Goal: Contribute content

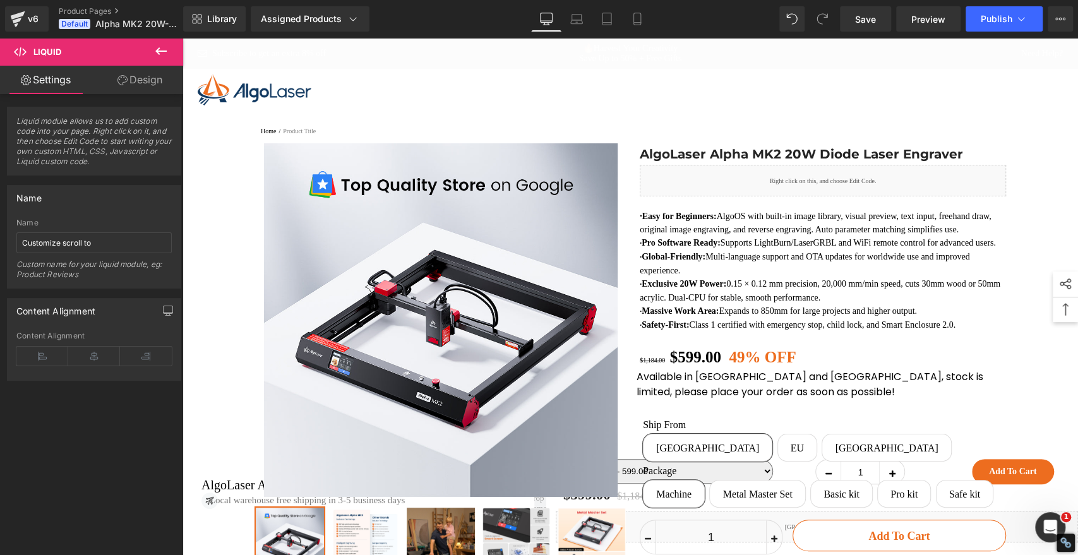
drag, startPoint x: 1073, startPoint y: 399, endPoint x: 1260, endPoint y: 61, distance: 385.4
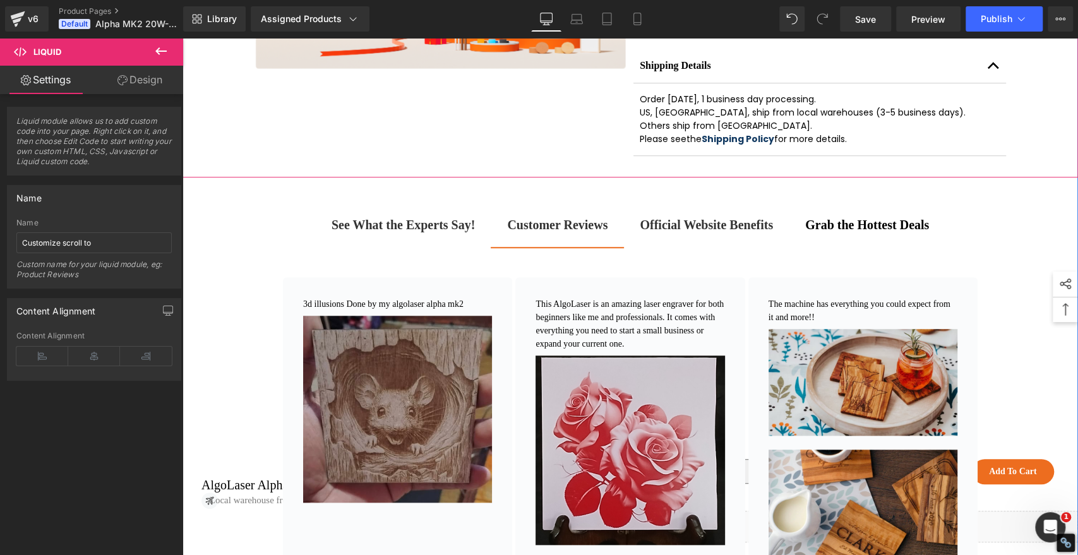
scroll to position [772, 0]
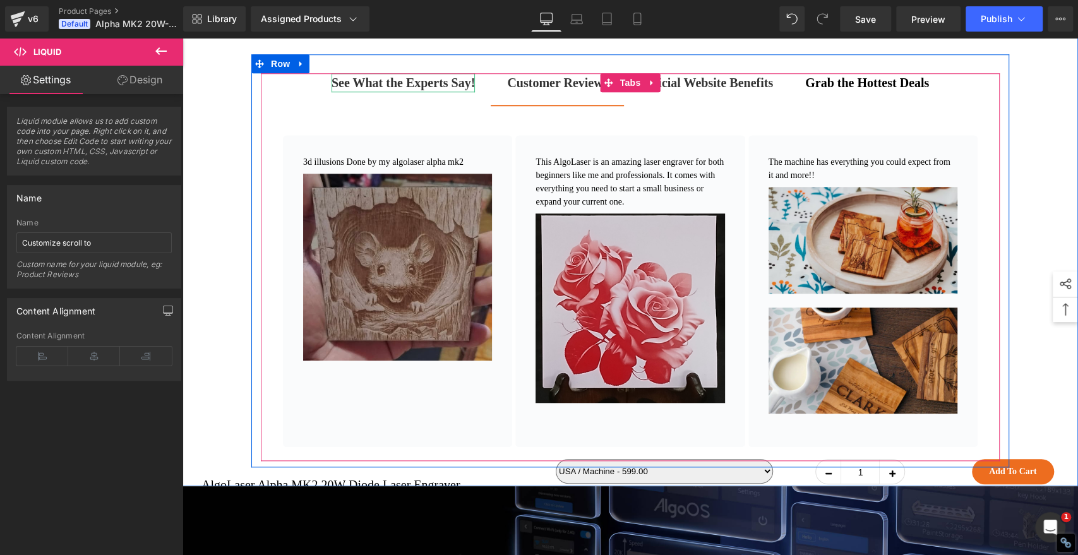
click at [350, 90] on strong "See What the Experts Say!" at bounding box center [403, 83] width 143 height 14
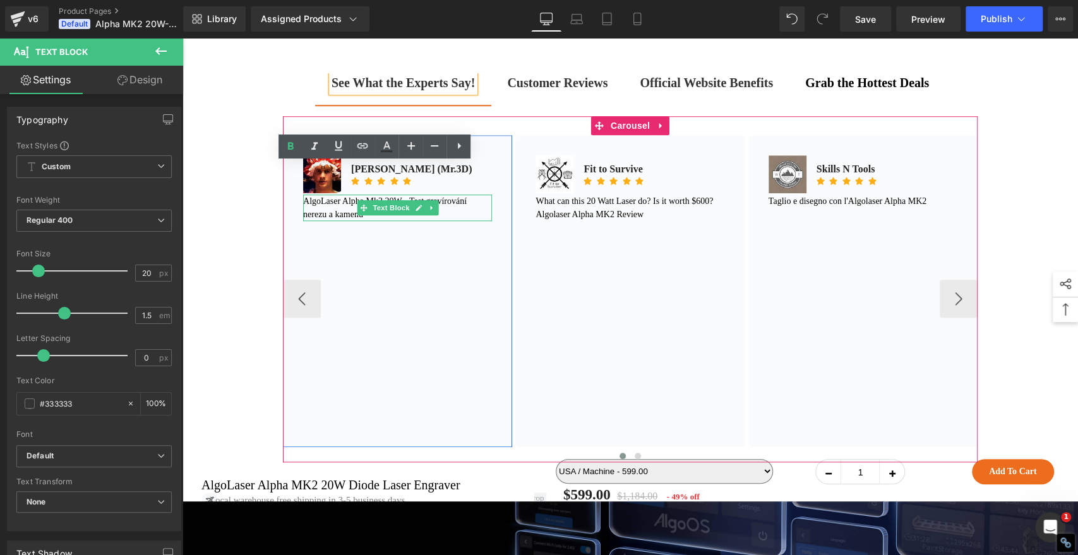
click at [313, 219] on font "AlgoLaser Alpha Mk2 20W - Test gravírování nerezu a kamenů" at bounding box center [385, 207] width 164 height 23
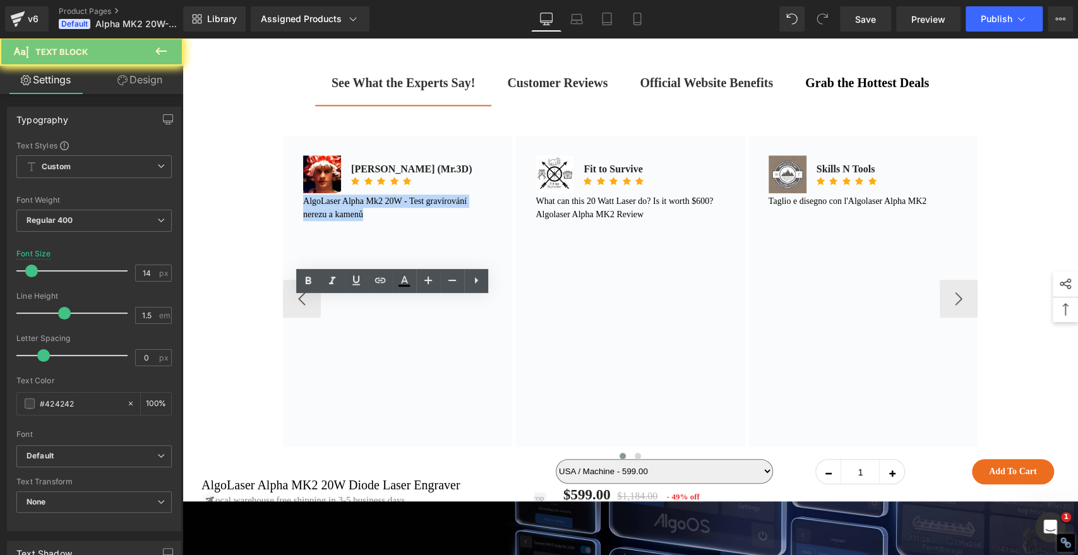
click at [313, 219] on font "AlgoLaser Alpha Mk2 20W - Test gravírování nerezu a kamenů" at bounding box center [385, 207] width 164 height 23
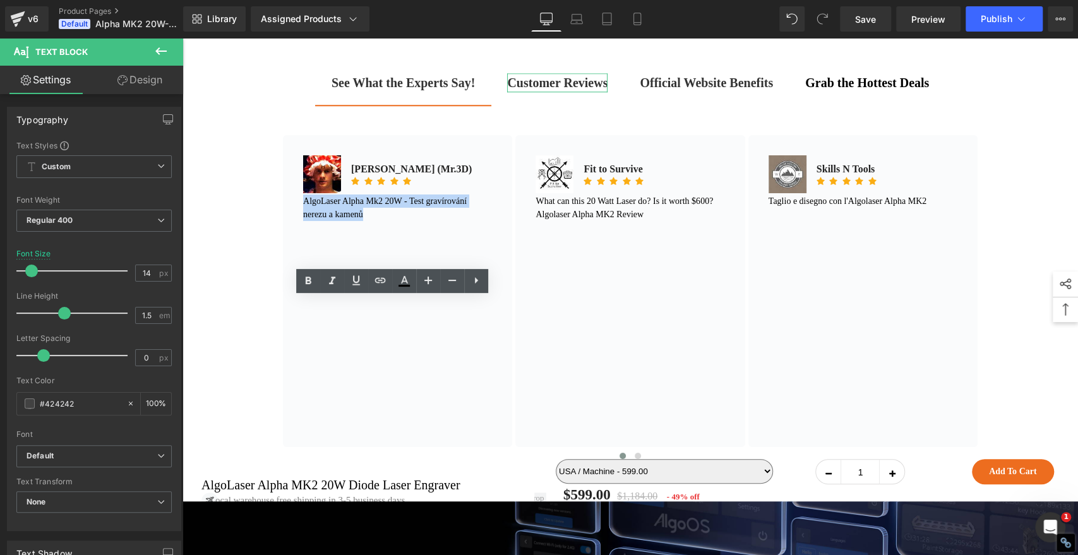
click at [514, 90] on strong "Customer Reviews" at bounding box center [557, 83] width 100 height 14
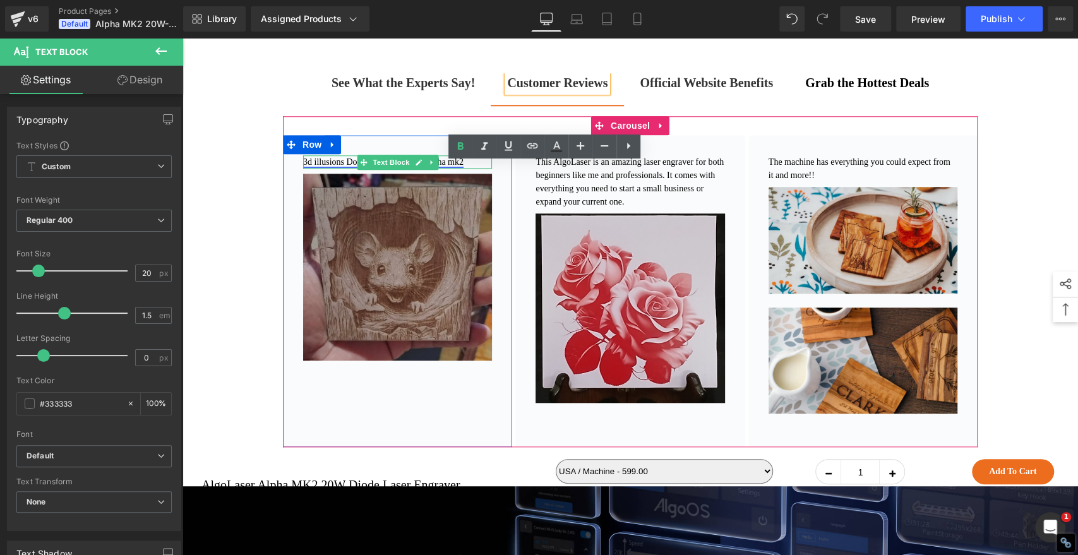
click at [324, 167] on link "3d illusions Done by my algolaser alpha mk2" at bounding box center [383, 161] width 160 height 9
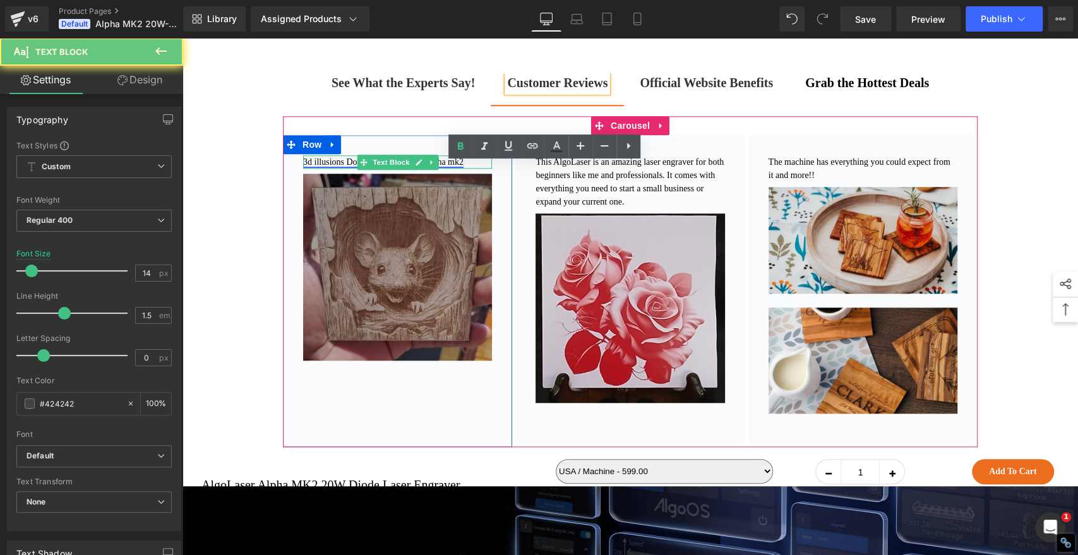
click at [324, 167] on link "3d illusions Done by my algolaser alpha mk2" at bounding box center [383, 161] width 160 height 9
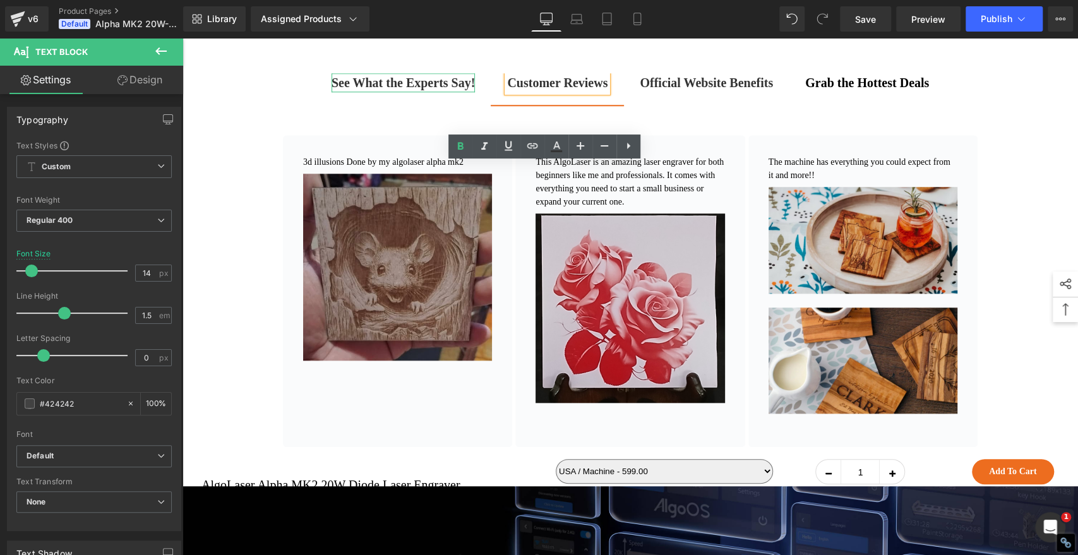
click at [349, 90] on strong "See What the Experts Say!" at bounding box center [403, 83] width 143 height 14
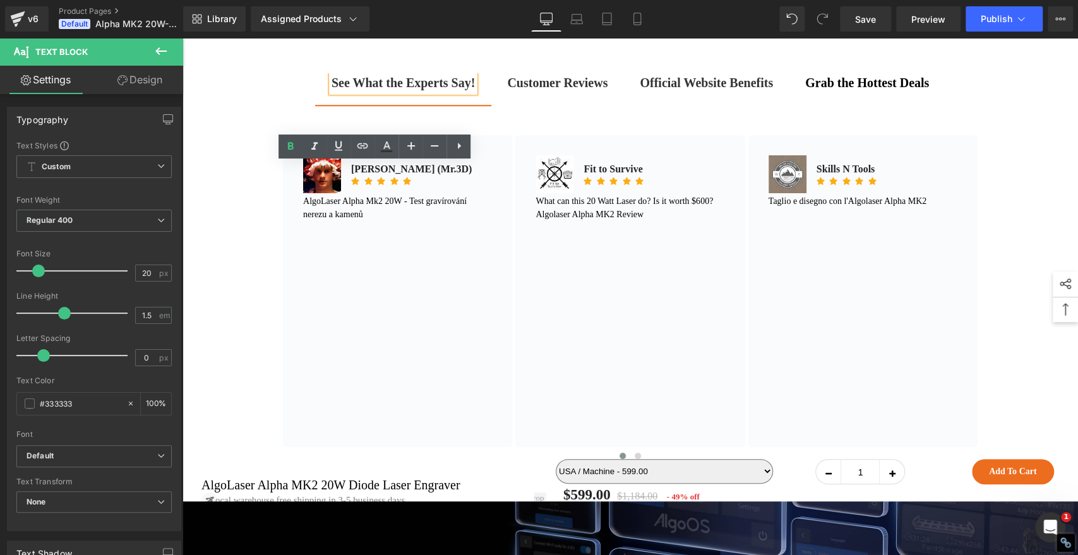
click at [517, 90] on strong "Customer Reviews" at bounding box center [557, 83] width 100 height 14
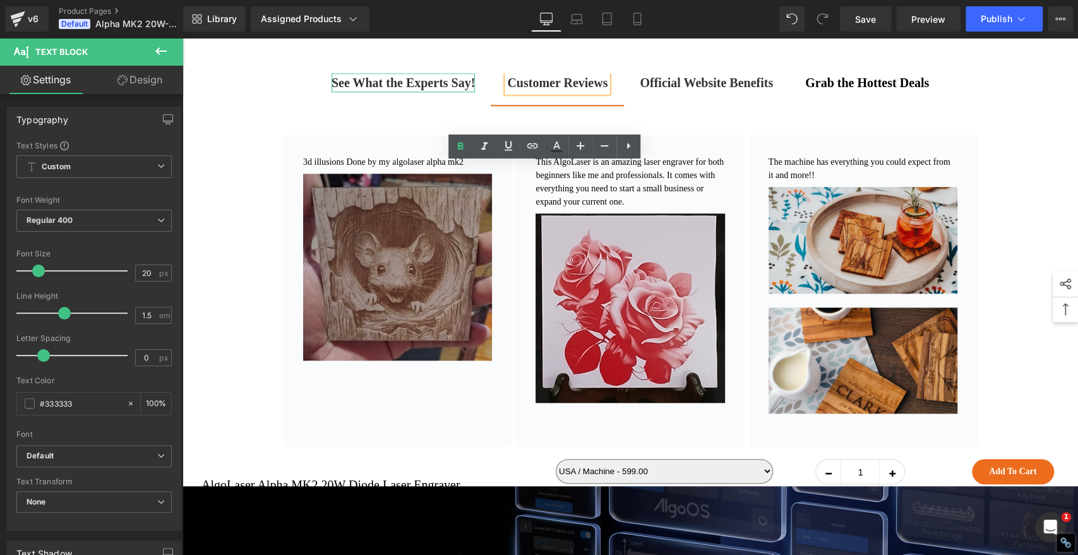
click at [377, 90] on strong "See What the Experts Say!" at bounding box center [403, 83] width 143 height 14
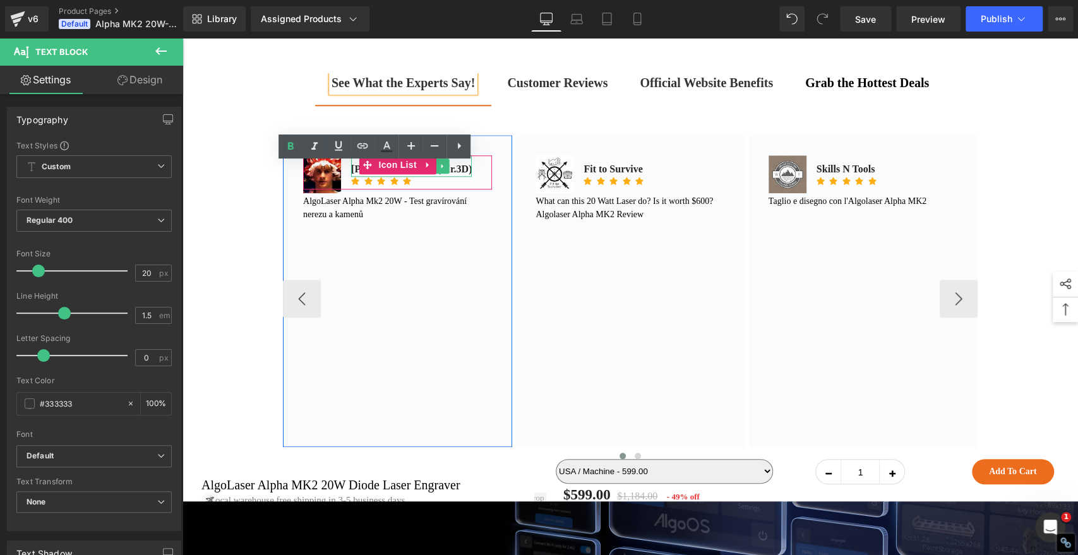
click at [351, 177] on p "[PERSON_NAME] (Mr.3D)" at bounding box center [411, 169] width 121 height 15
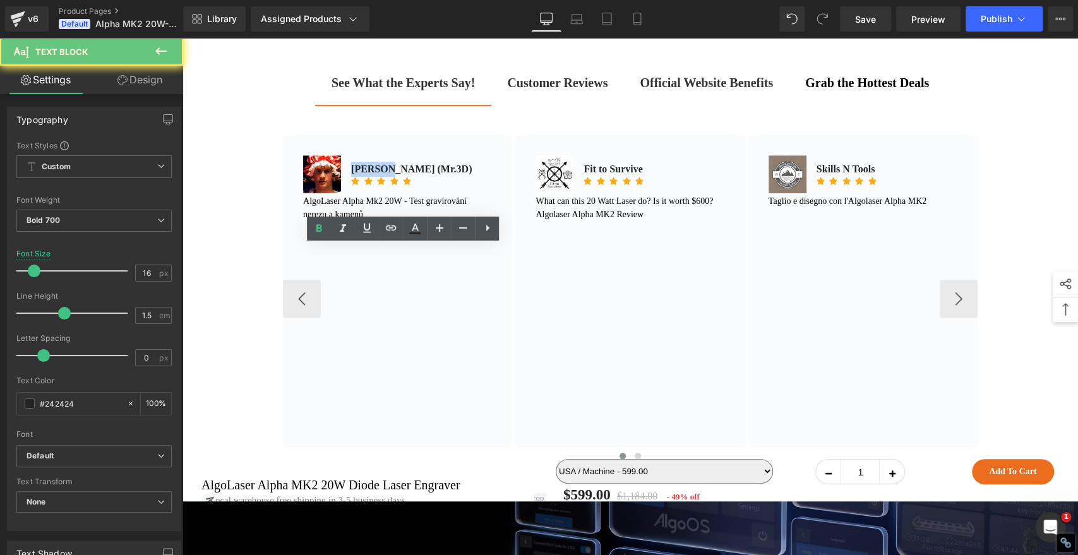
click at [351, 177] on p "[PERSON_NAME] (Mr.3D)" at bounding box center [411, 169] width 121 height 15
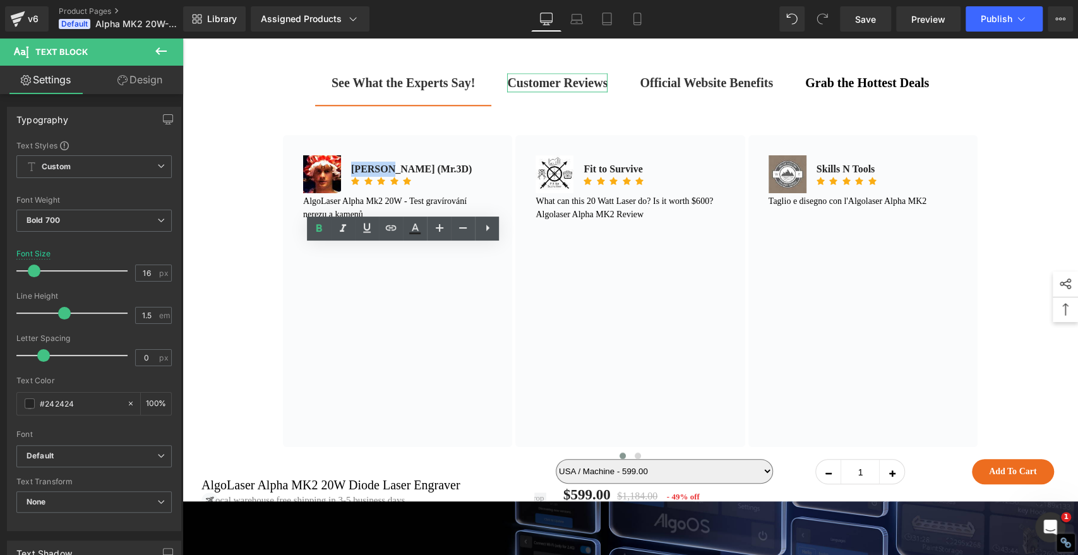
click at [563, 90] on strong "Customer Reviews" at bounding box center [557, 83] width 100 height 14
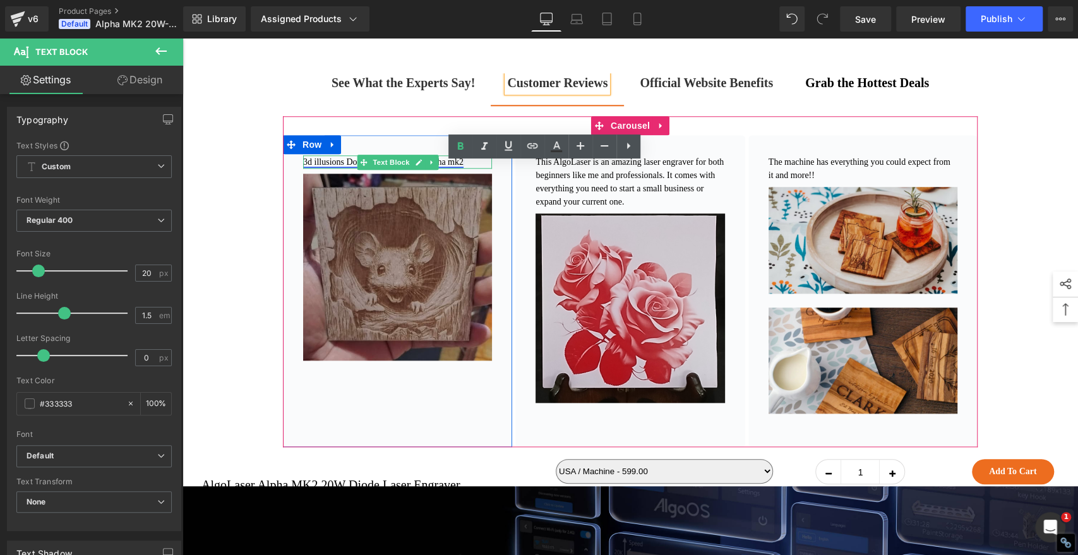
click at [341, 167] on link "3d illusions Done by my algolaser alpha mk2" at bounding box center [383, 161] width 160 height 9
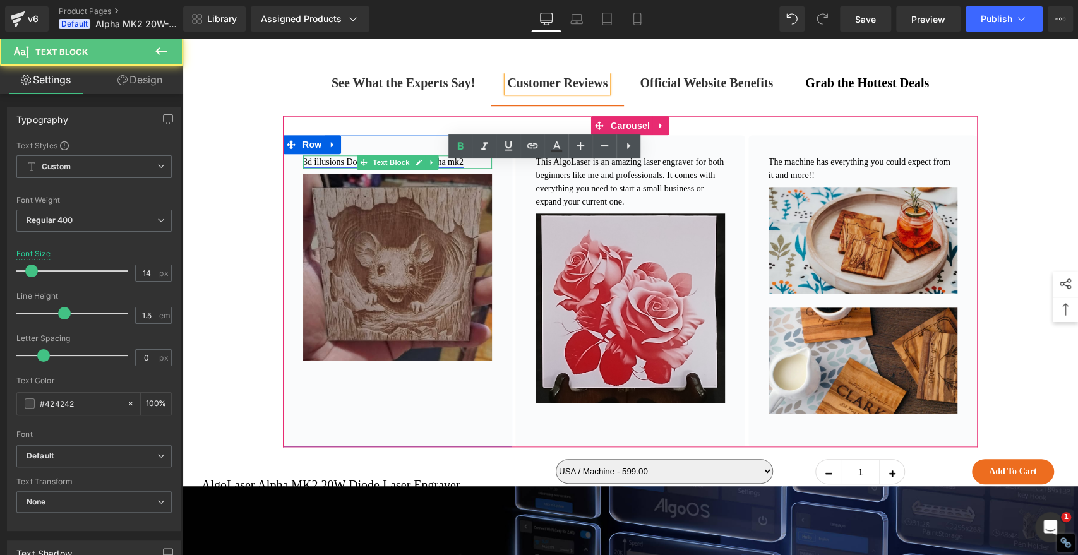
click at [341, 167] on link "3d illusions Done by my algolaser alpha mk2" at bounding box center [383, 161] width 160 height 9
click at [332, 167] on link "3d illusions Done by my algolaser alpha mk2" at bounding box center [383, 161] width 160 height 9
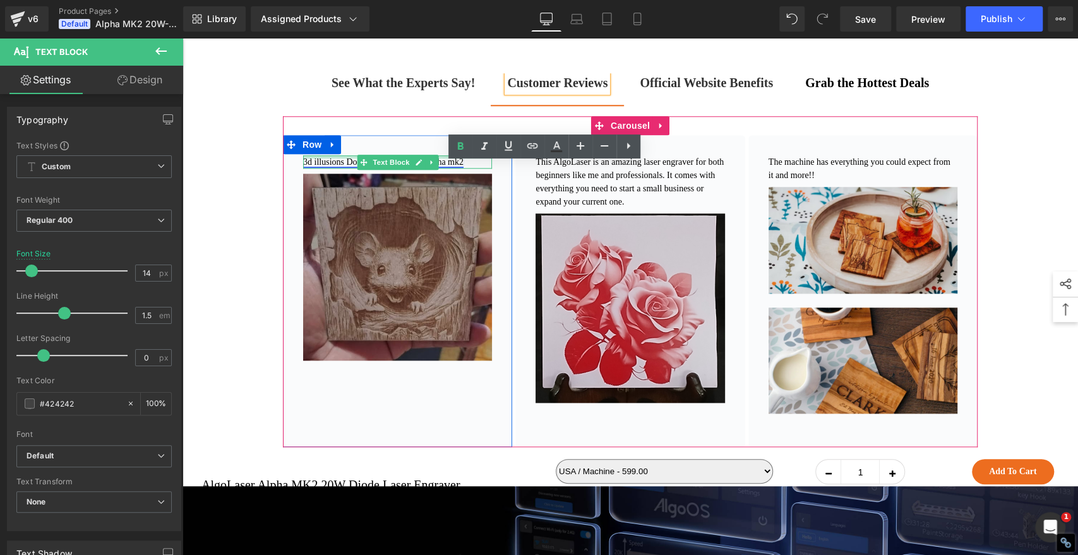
click at [319, 169] on div "3d illusions Done by my algolaser alpha mk2 Text Block" at bounding box center [397, 161] width 189 height 13
click at [319, 167] on link "3d illusions Done by my algolaser alpha mk2" at bounding box center [383, 161] width 160 height 9
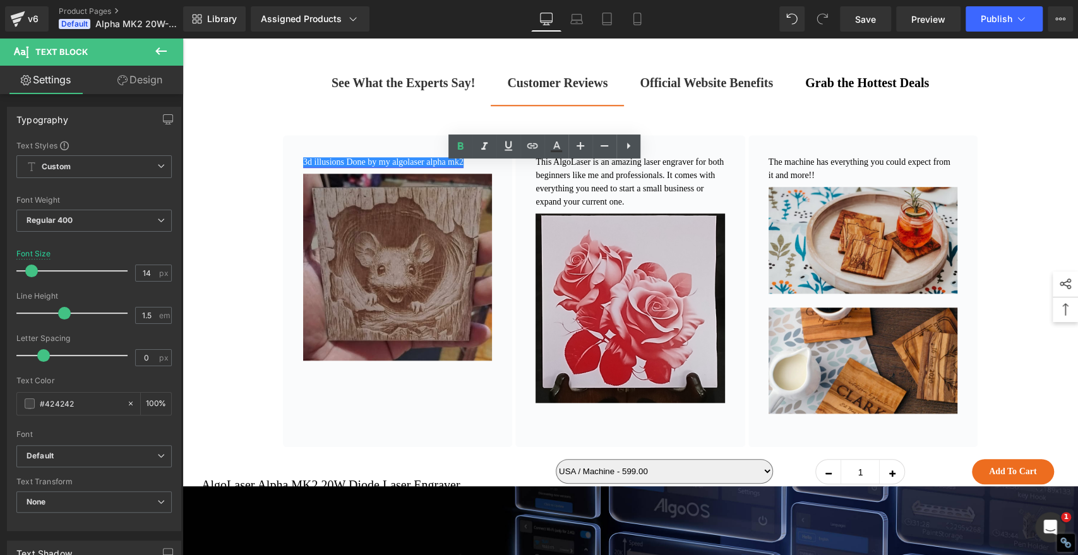
click at [319, 167] on link "3d illusions Done by my algolaser alpha mk2" at bounding box center [383, 161] width 160 height 9
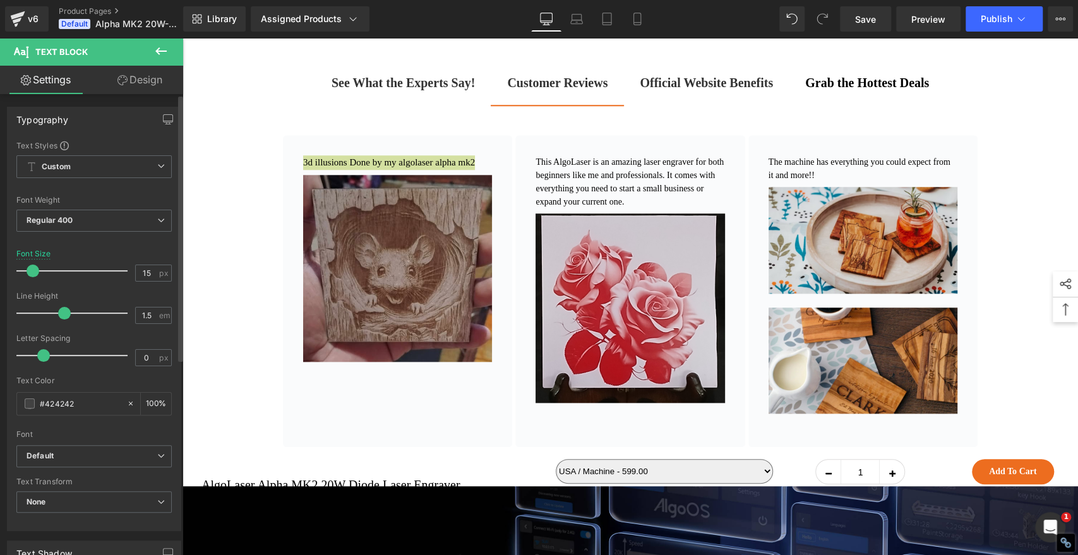
click at [31, 270] on span at bounding box center [33, 271] width 13 height 13
type input "16"
click at [33, 270] on span at bounding box center [34, 271] width 13 height 13
click at [871, 17] on span "Save" at bounding box center [865, 19] width 21 height 13
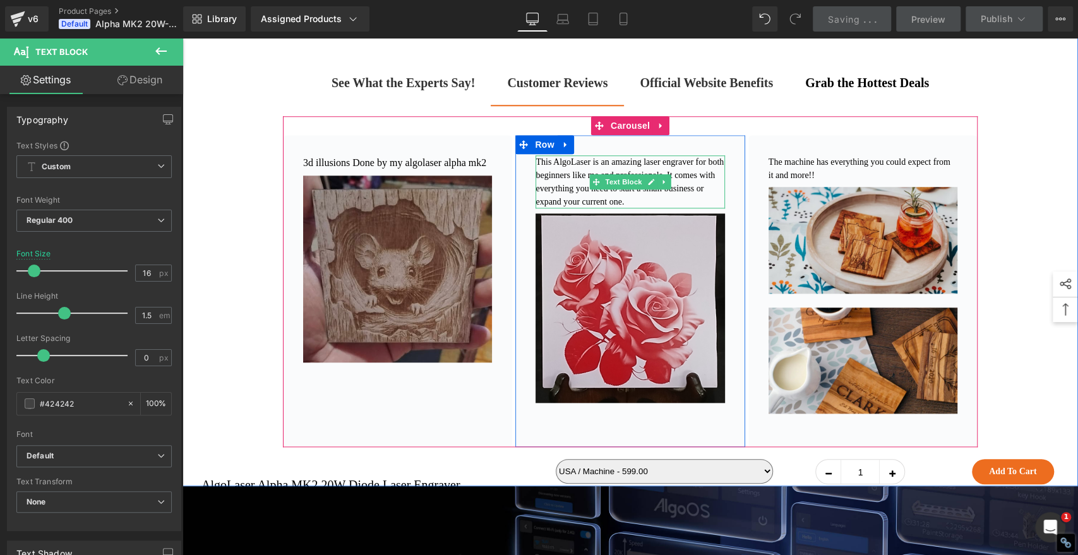
click at [581, 207] on font "This AlgoLaser is an amazing laser engraver for both beginners like me and prof…" at bounding box center [630, 181] width 188 height 49
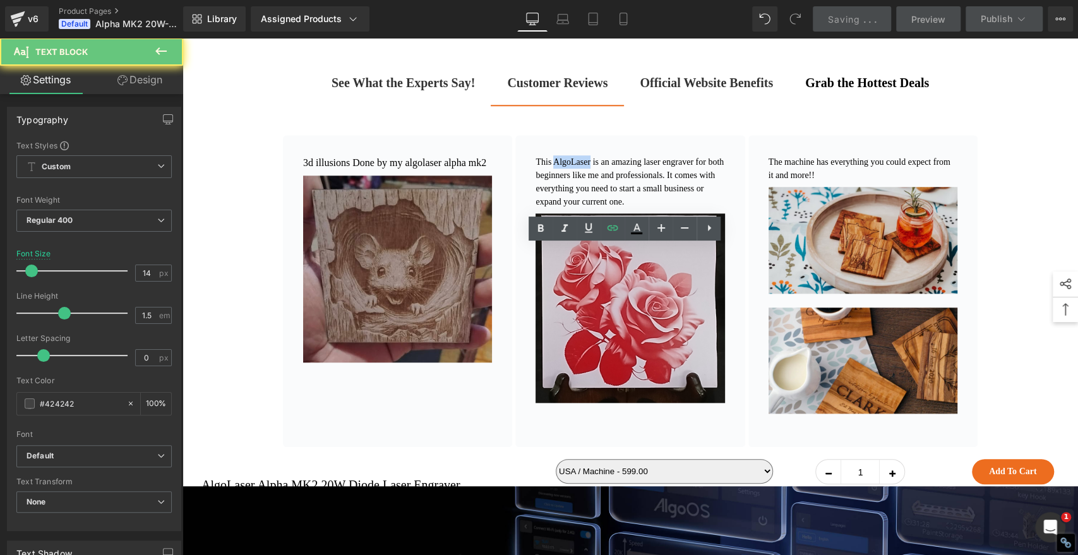
click at [581, 207] on font "This AlgoLaser is an amazing laser engraver for both beginners like me and prof…" at bounding box center [630, 181] width 188 height 49
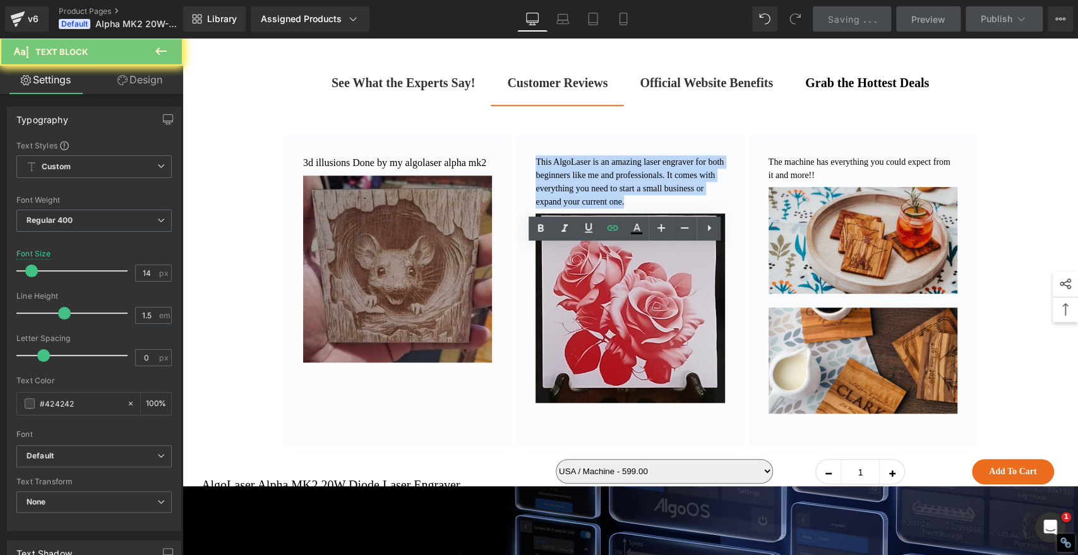
click at [581, 207] on font "This AlgoLaser is an amazing laser engraver for both beginners like me and prof…" at bounding box center [630, 181] width 188 height 49
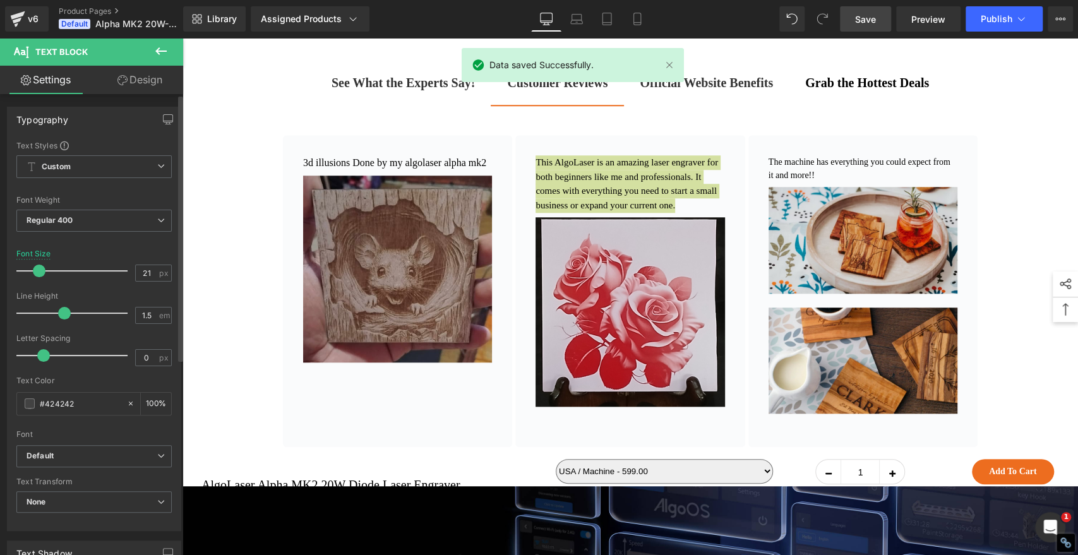
drag, startPoint x: 32, startPoint y: 272, endPoint x: 43, endPoint y: 274, distance: 11.6
click at [34, 272] on span at bounding box center [39, 271] width 13 height 13
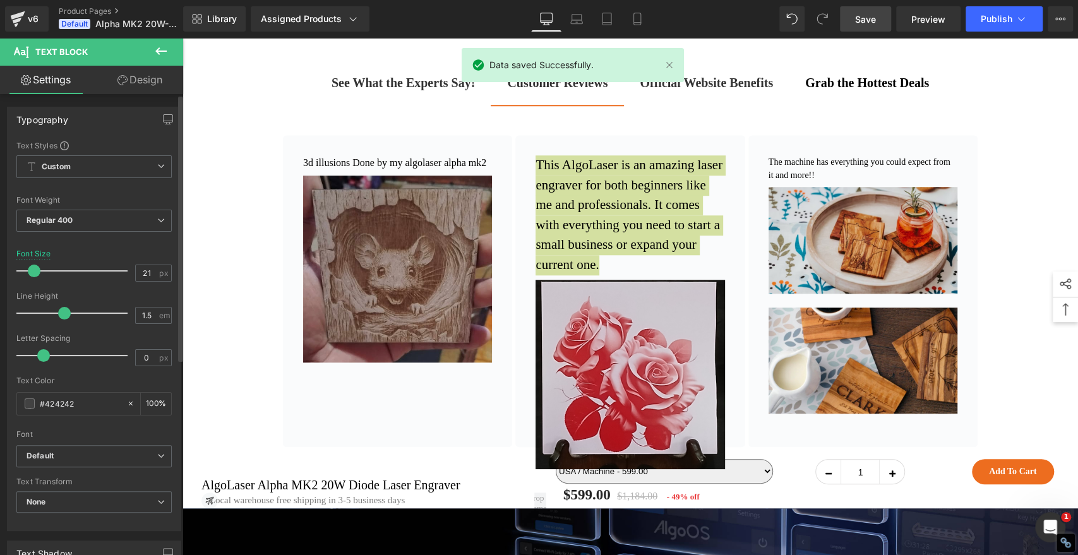
type input "16"
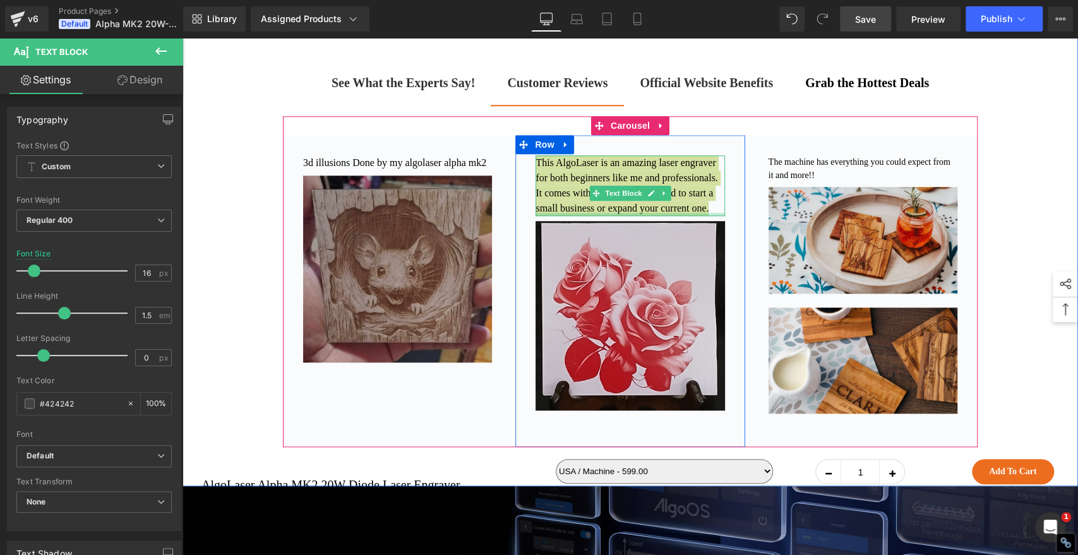
click at [685, 216] on div at bounding box center [630, 214] width 189 height 3
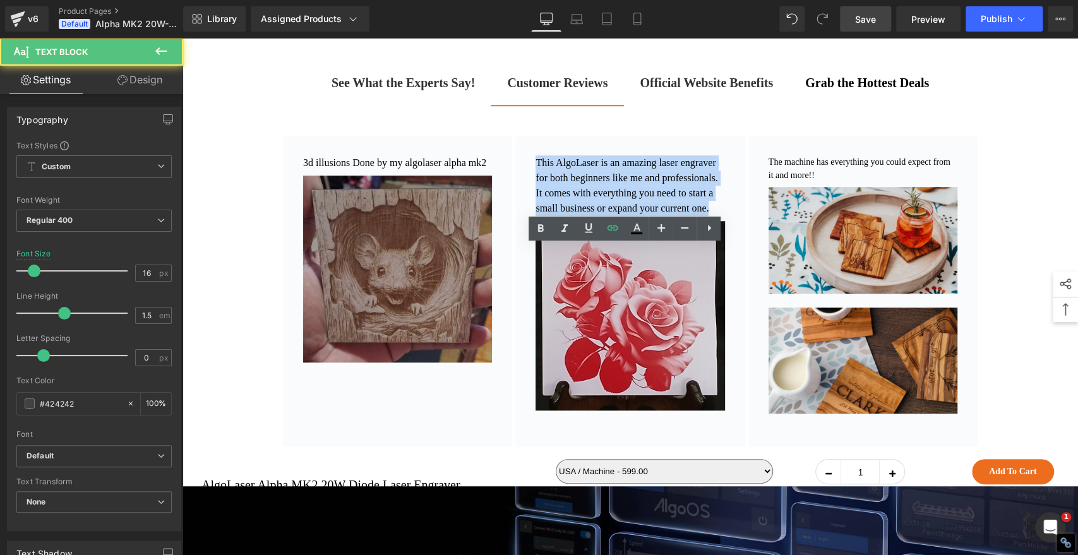
click at [654, 216] on p "This AlgoLaser is an amazing laser engraver for both beginners like me and prof…" at bounding box center [630, 185] width 189 height 61
drag, startPoint x: 654, startPoint y: 314, endPoint x: 607, endPoint y: 286, distance: 54.7
click at [607, 216] on p "This AlgoLaser is an amazing laser engraver for both beginners like me and prof…" at bounding box center [630, 185] width 189 height 61
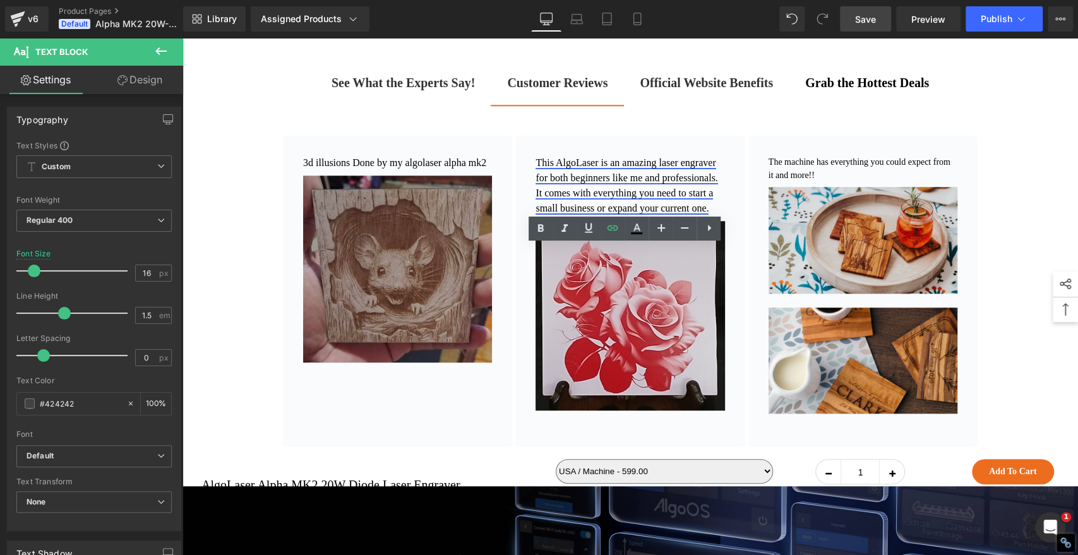
click at [599, 214] on link "This AlgoLaser is an amazing laser engraver for both beginners like me and prof…" at bounding box center [627, 185] width 182 height 56
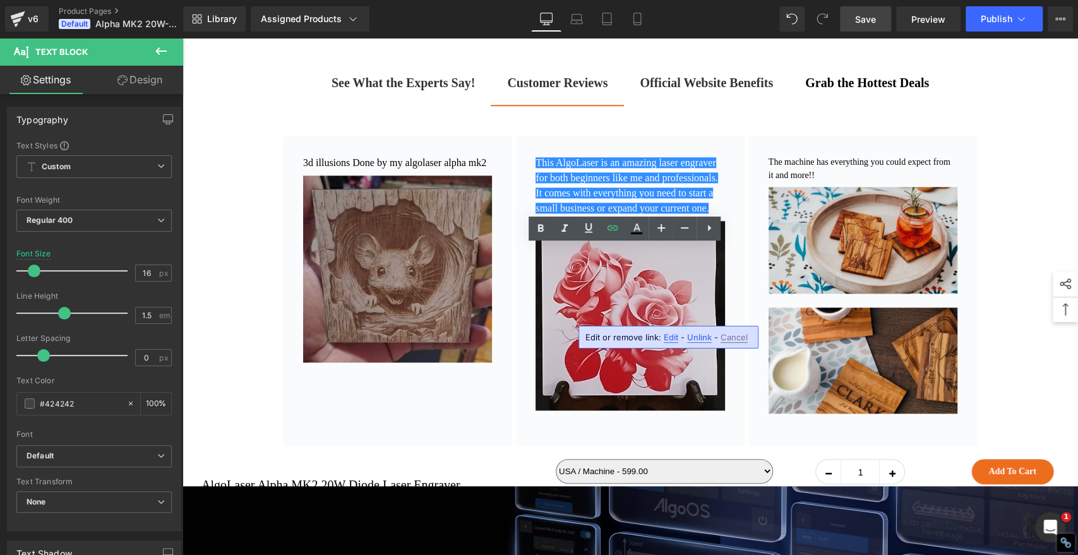
click at [659, 216] on p "This AlgoLaser is an amazing laser engraver for both beginners like me and prof…" at bounding box center [630, 185] width 189 height 61
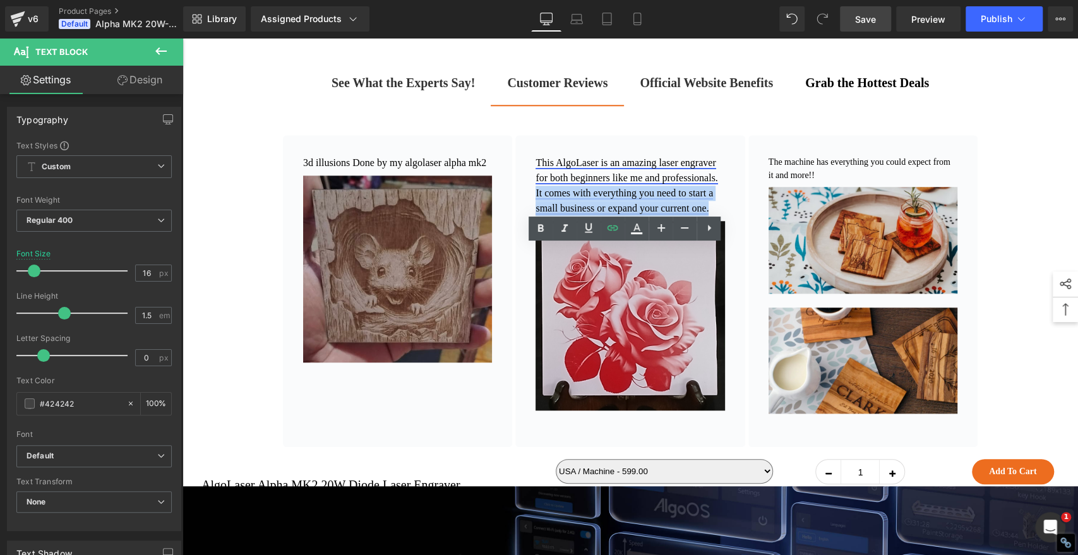
drag, startPoint x: 655, startPoint y: 315, endPoint x: 598, endPoint y: 287, distance: 63.6
click at [598, 216] on p "This AlgoLaser is an amazing laser engraver for both beginners like me and prof…" at bounding box center [630, 185] width 189 height 61
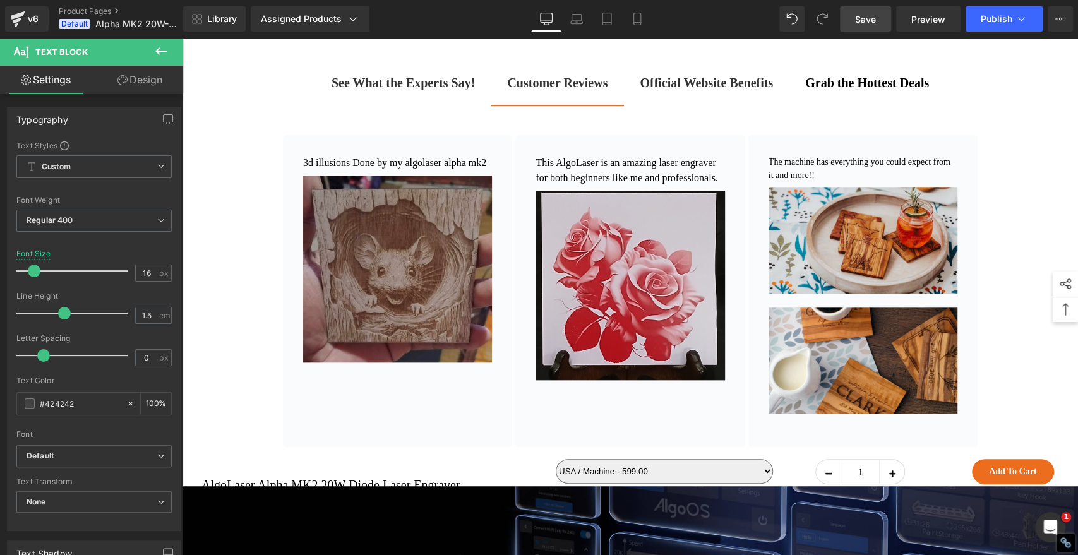
click at [239, 295] on div "See What the Experts Say! Text Block Customer Reviews Text Block Official Websi…" at bounding box center [631, 260] width 896 height 413
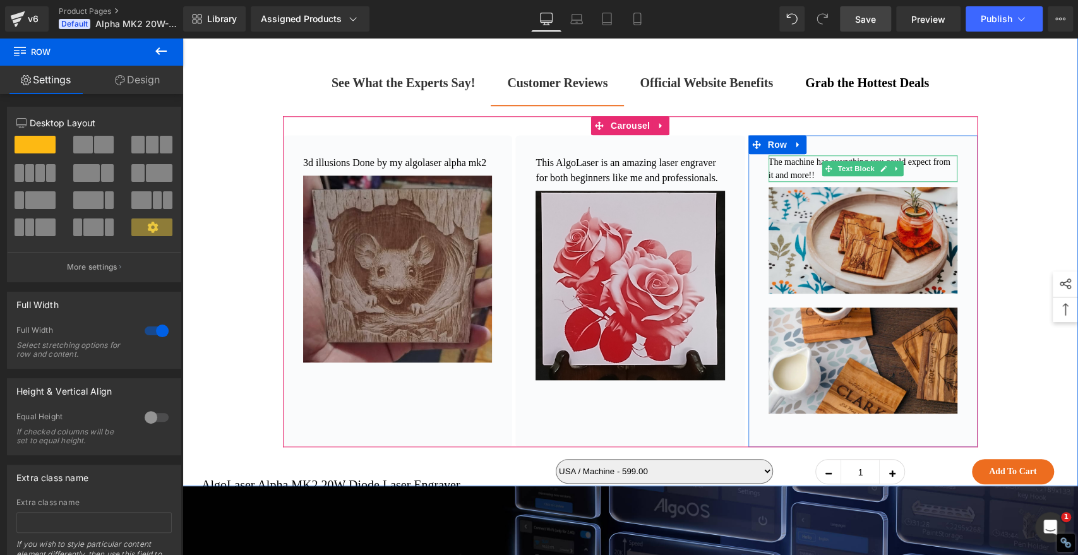
click at [922, 182] on p "The machine has everything you could expect from it and more!!" at bounding box center [863, 168] width 189 height 27
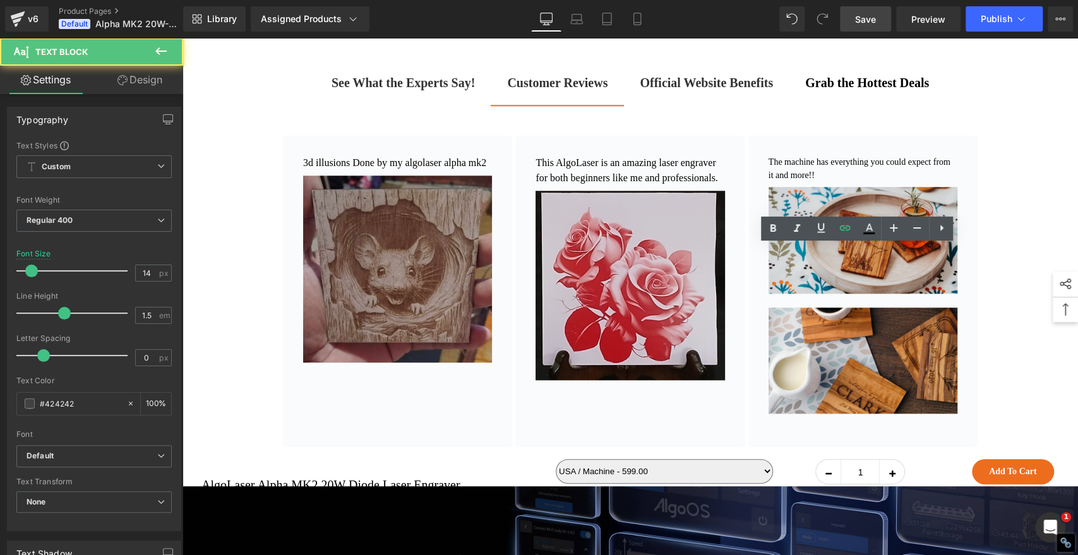
click at [875, 182] on p "The machine has everything you could expect from it and more!!" at bounding box center [863, 168] width 189 height 27
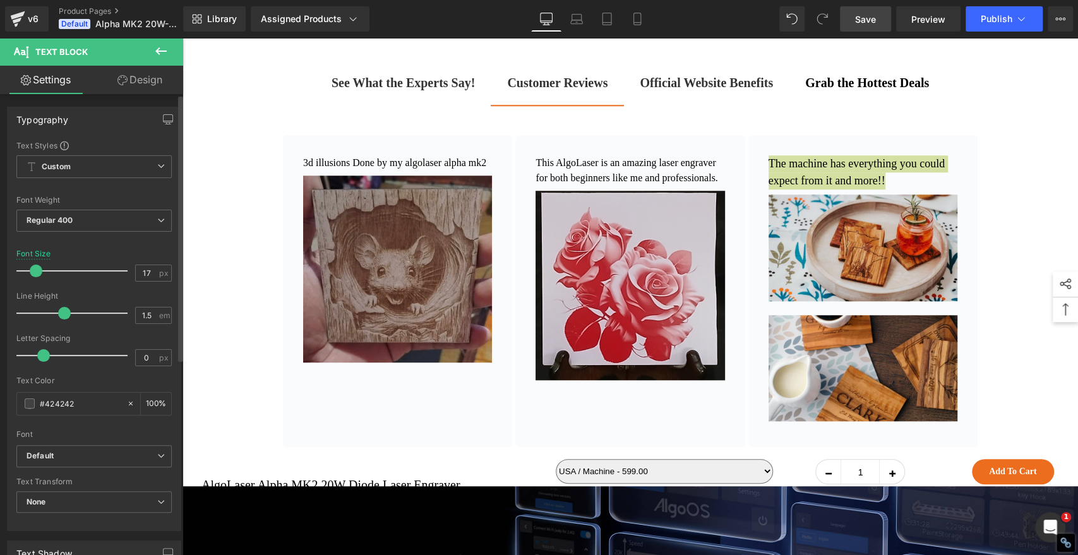
type input "16"
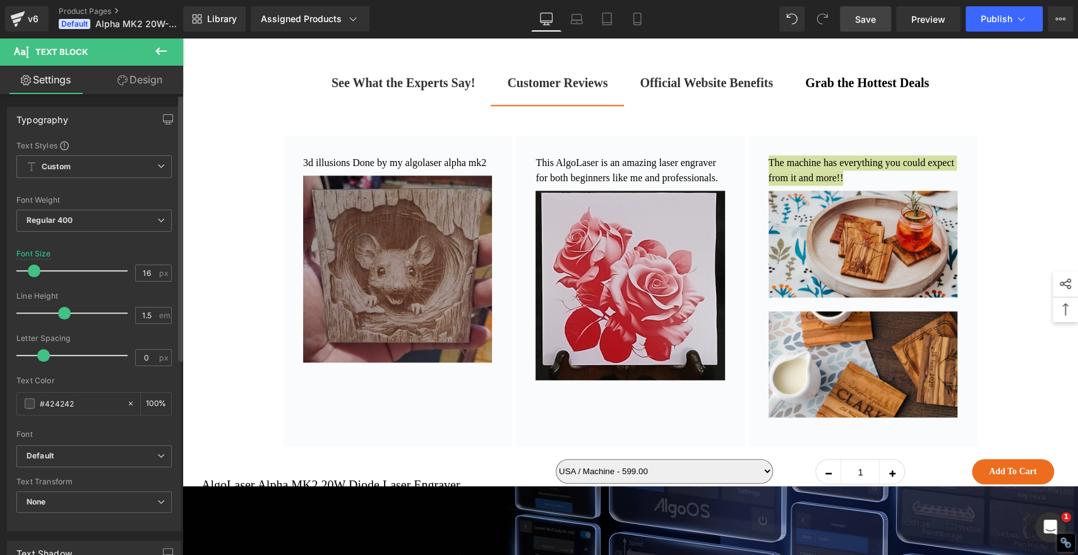
click at [33, 270] on span at bounding box center [34, 271] width 13 height 13
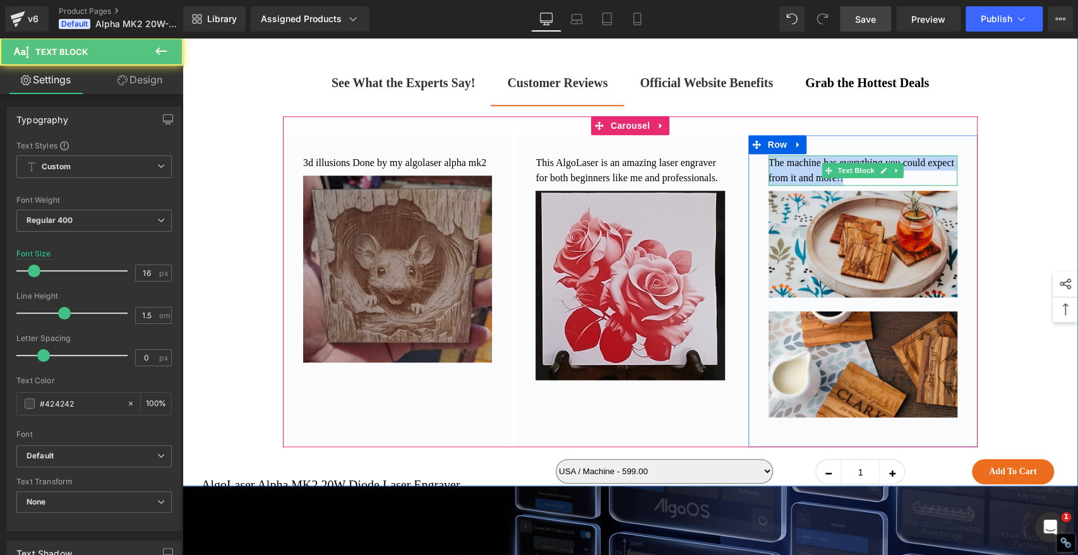
click at [893, 186] on p "The machine has everything you could expect from it and more!!" at bounding box center [863, 170] width 189 height 30
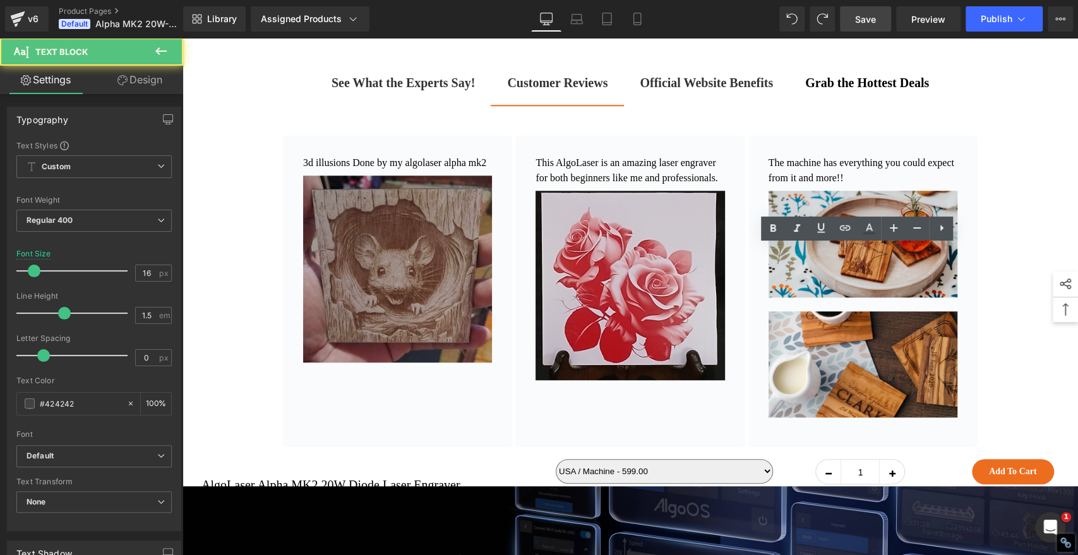
click at [893, 186] on p "The machine has everything you could expect from it and more!!" at bounding box center [863, 170] width 189 height 30
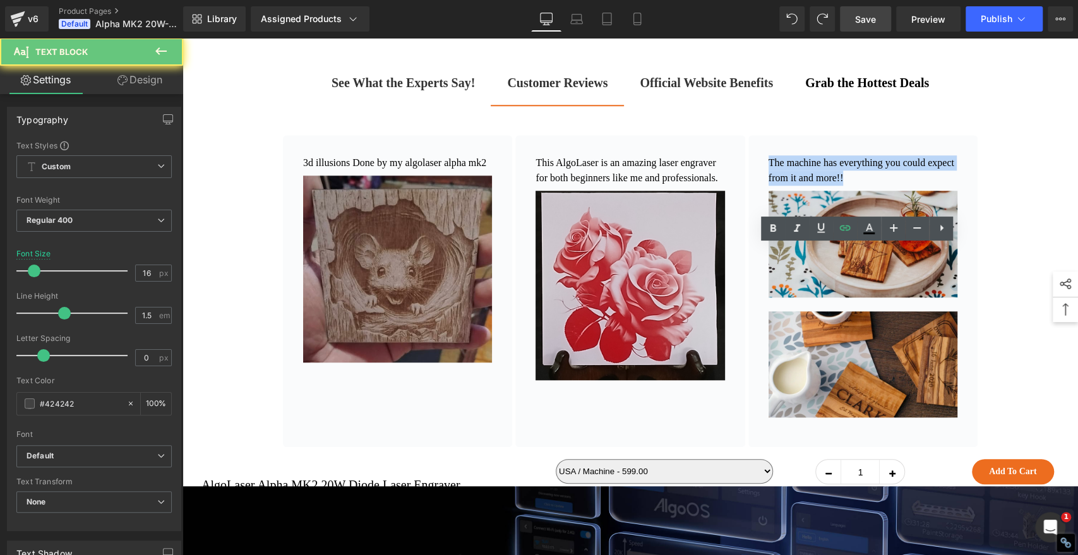
click at [893, 186] on p "The machine has everything you could expect from it and more!!" at bounding box center [863, 170] width 189 height 30
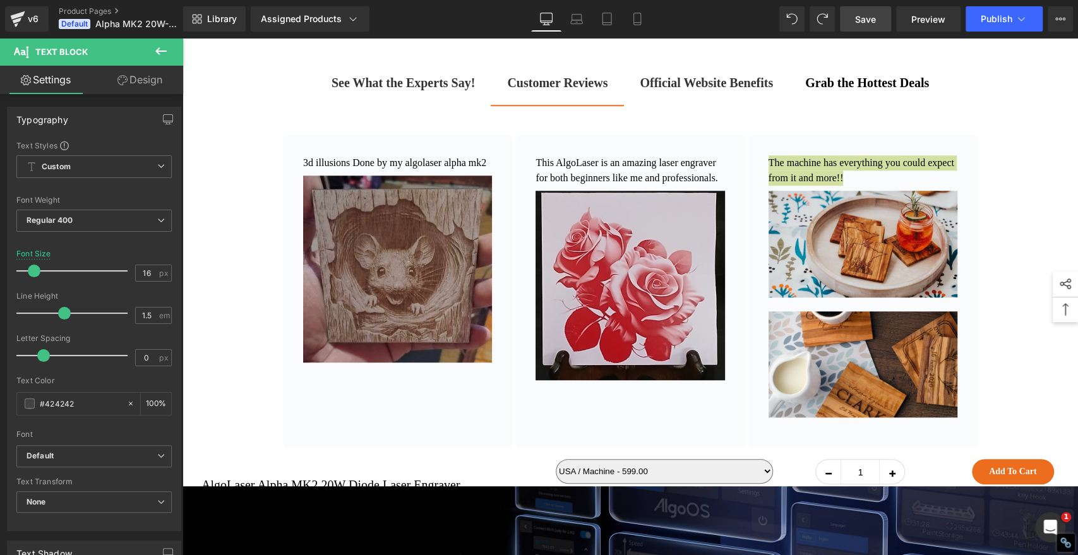
click at [855, 18] on span "Save" at bounding box center [865, 19] width 21 height 13
click at [866, 19] on span "Save" at bounding box center [865, 19] width 21 height 13
click at [858, 18] on span "Save" at bounding box center [865, 19] width 21 height 13
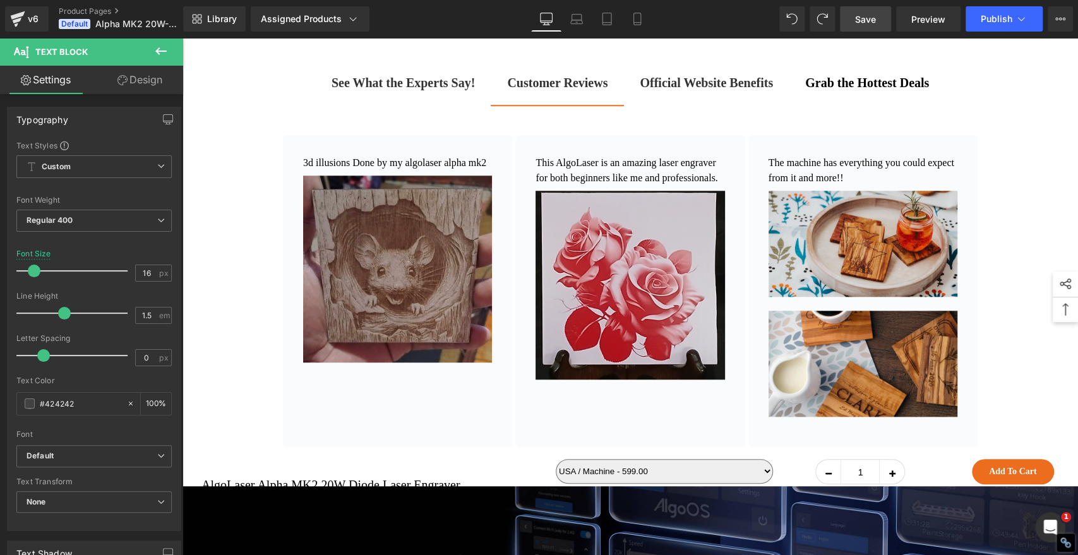
click at [860, 16] on span "Save" at bounding box center [865, 19] width 21 height 13
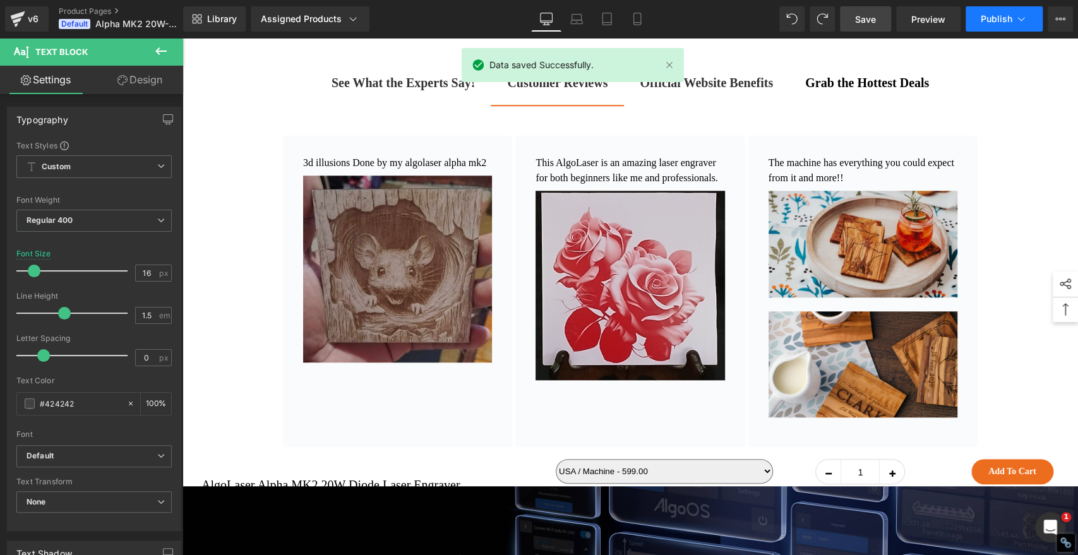
click at [1002, 17] on span "Publish" at bounding box center [997, 19] width 32 height 10
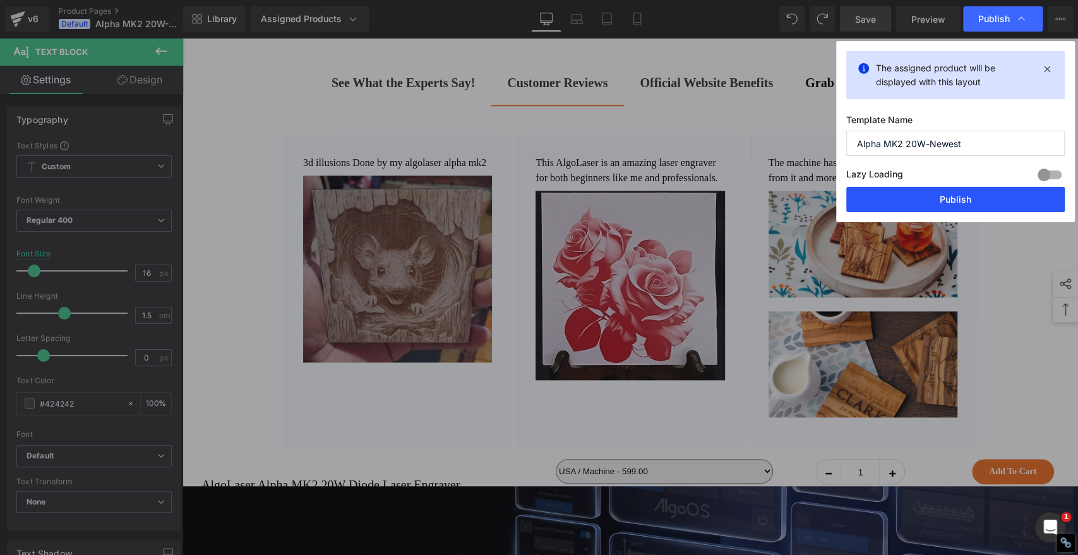
click at [942, 195] on button "Publish" at bounding box center [955, 199] width 219 height 25
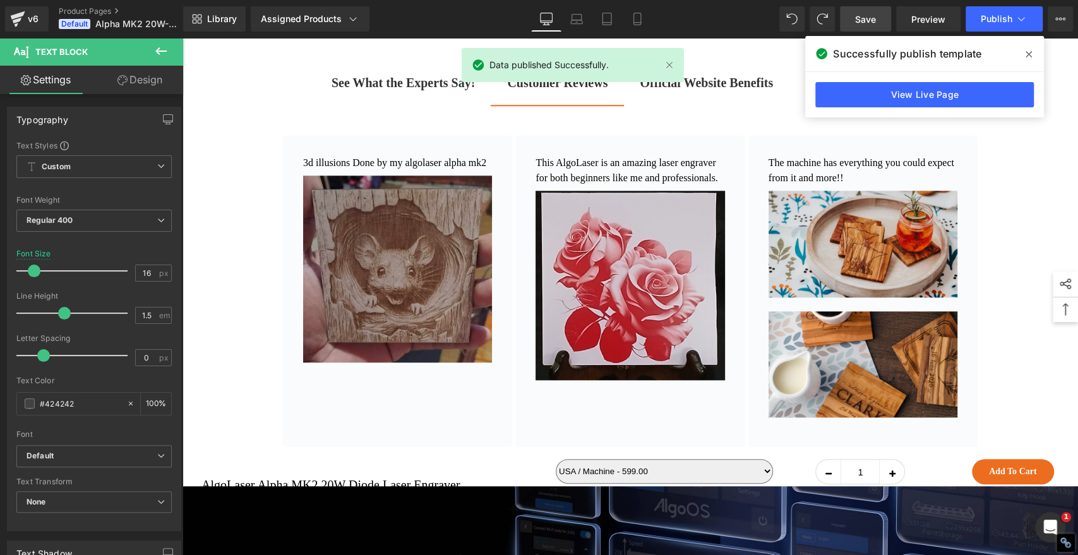
click at [1031, 52] on icon at bounding box center [1029, 54] width 6 height 6
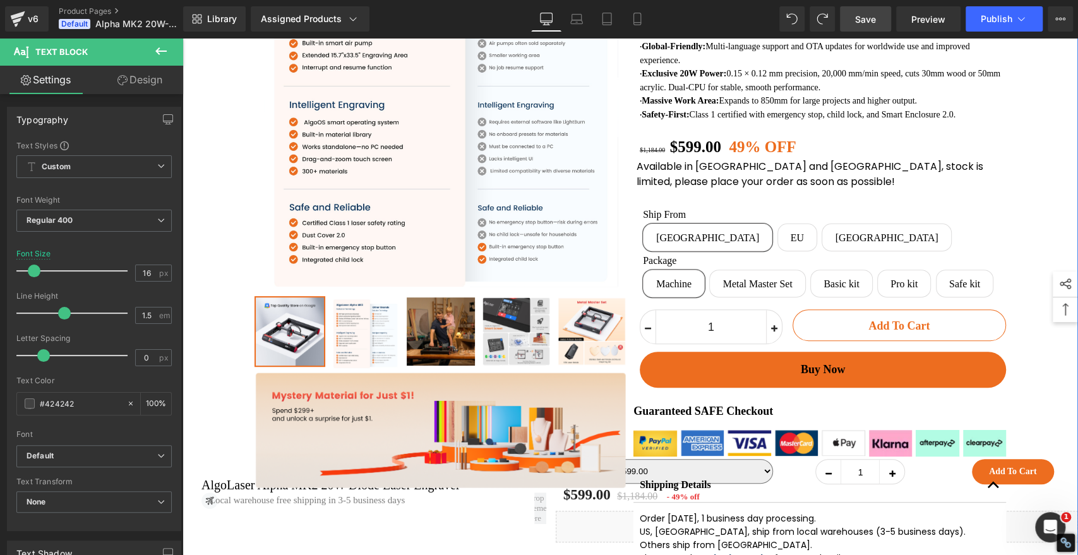
scroll to position [491, 0]
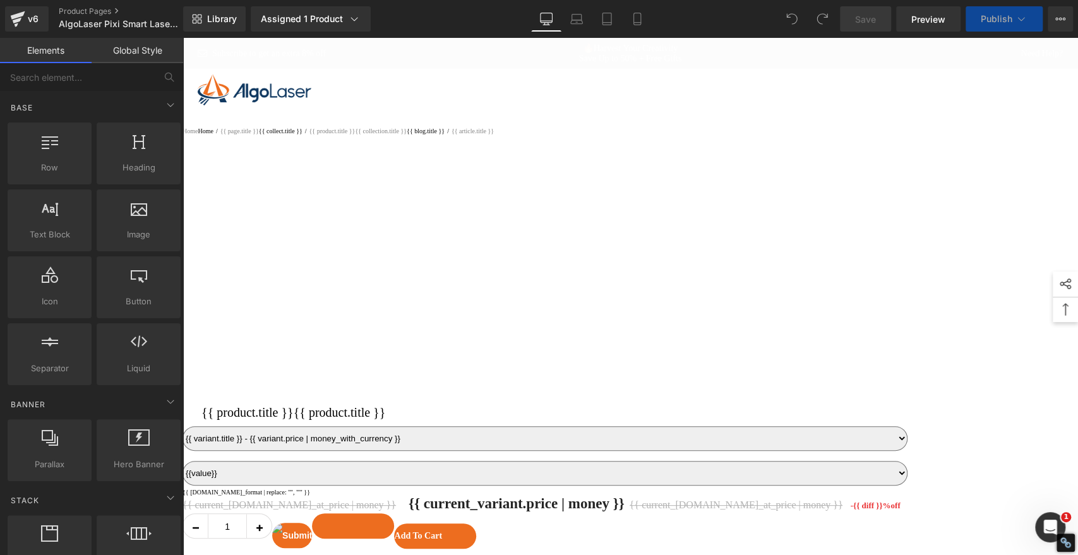
select select
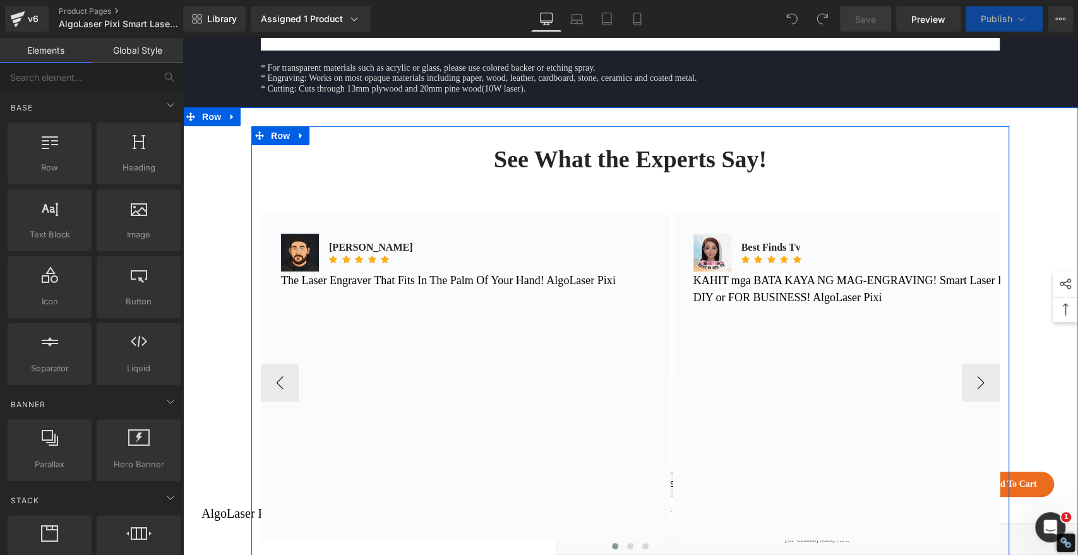
scroll to position [6878, 0]
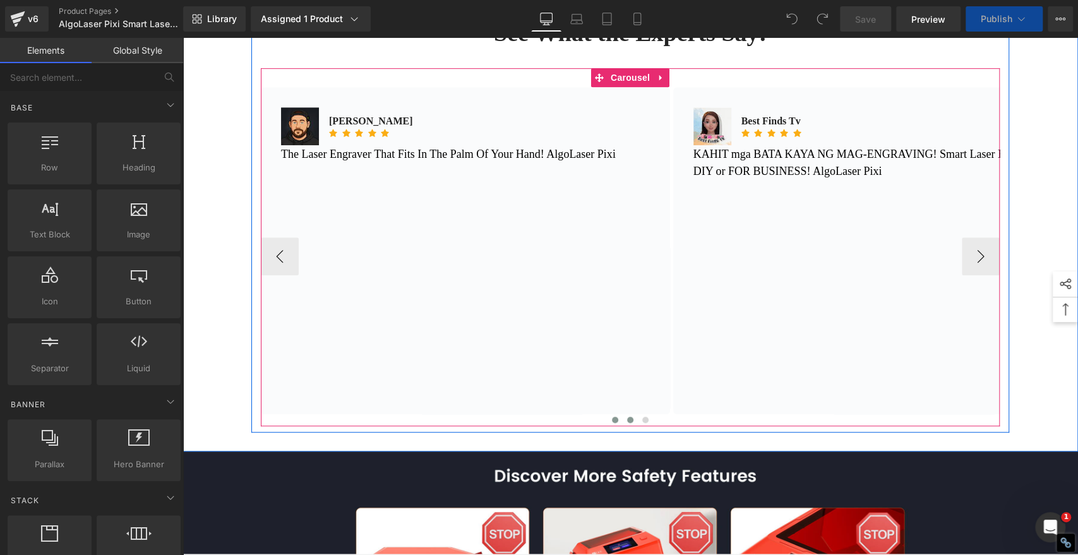
click at [627, 423] on span at bounding box center [630, 420] width 6 height 6
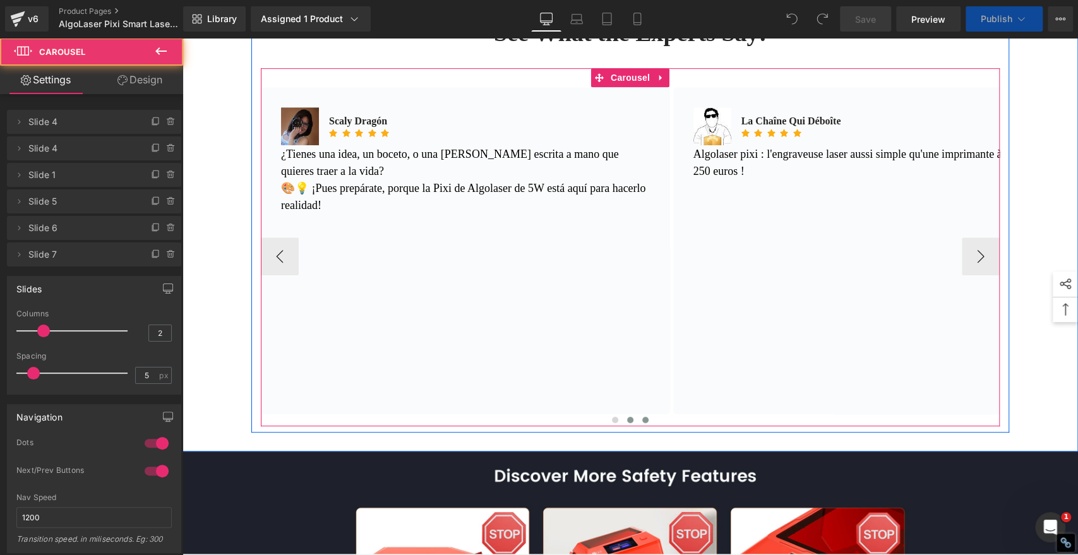
click at [642, 423] on span at bounding box center [645, 420] width 6 height 6
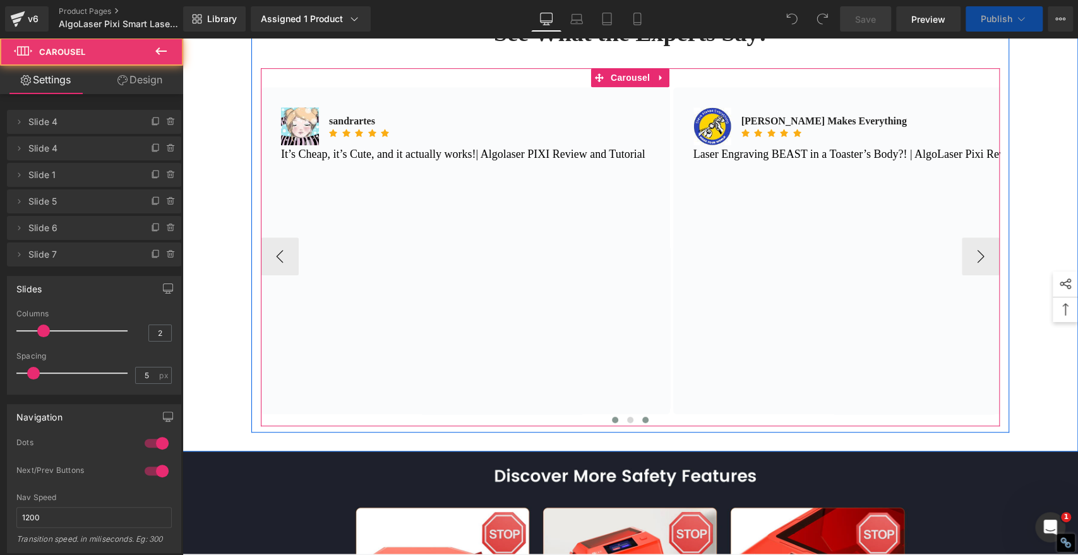
click at [612, 423] on span at bounding box center [615, 420] width 6 height 6
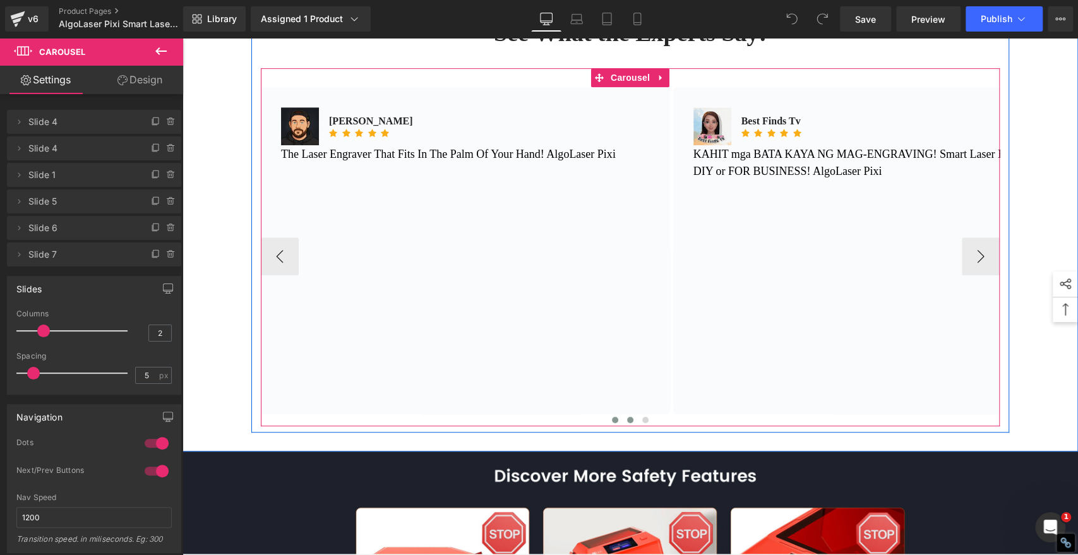
click at [628, 423] on span at bounding box center [630, 420] width 6 height 6
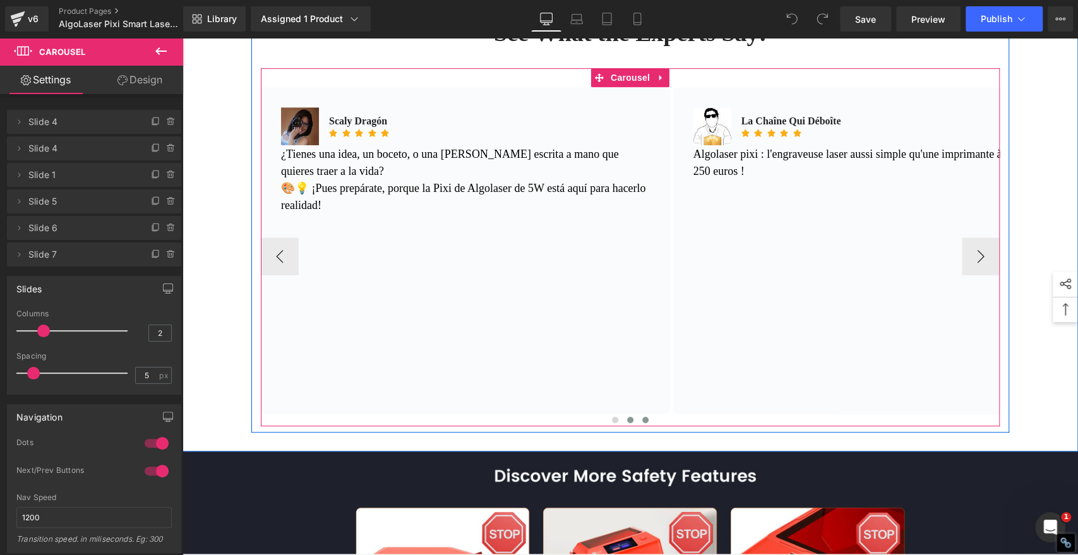
click at [644, 426] on button at bounding box center [645, 420] width 15 height 13
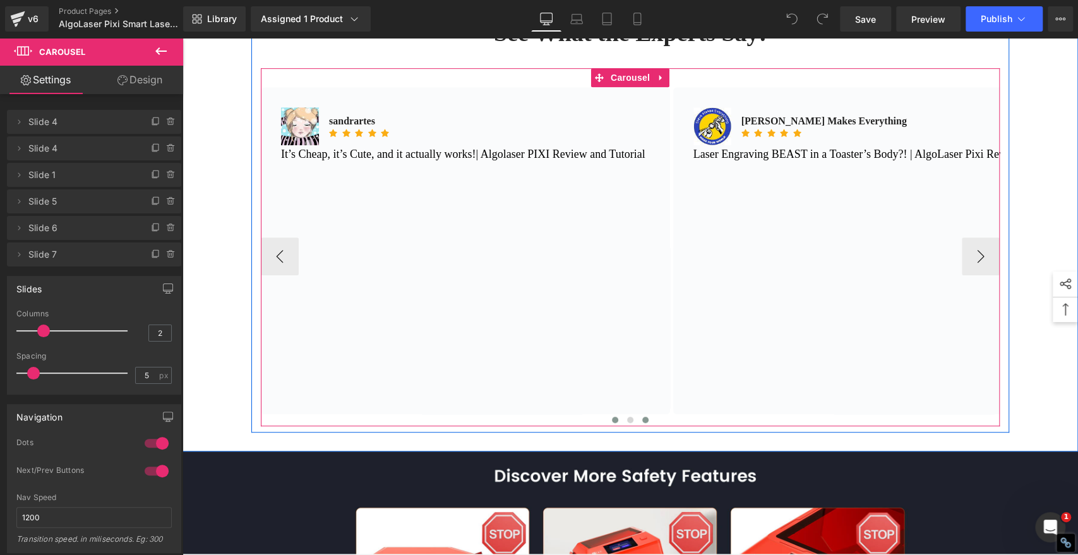
click at [608, 426] on button at bounding box center [615, 420] width 15 height 13
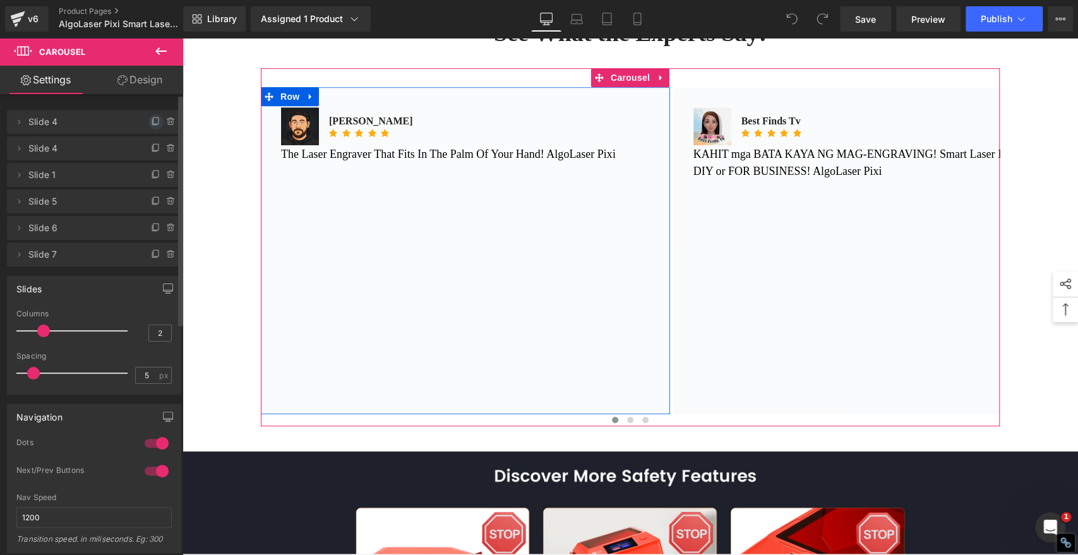
click at [151, 120] on icon at bounding box center [156, 122] width 10 height 10
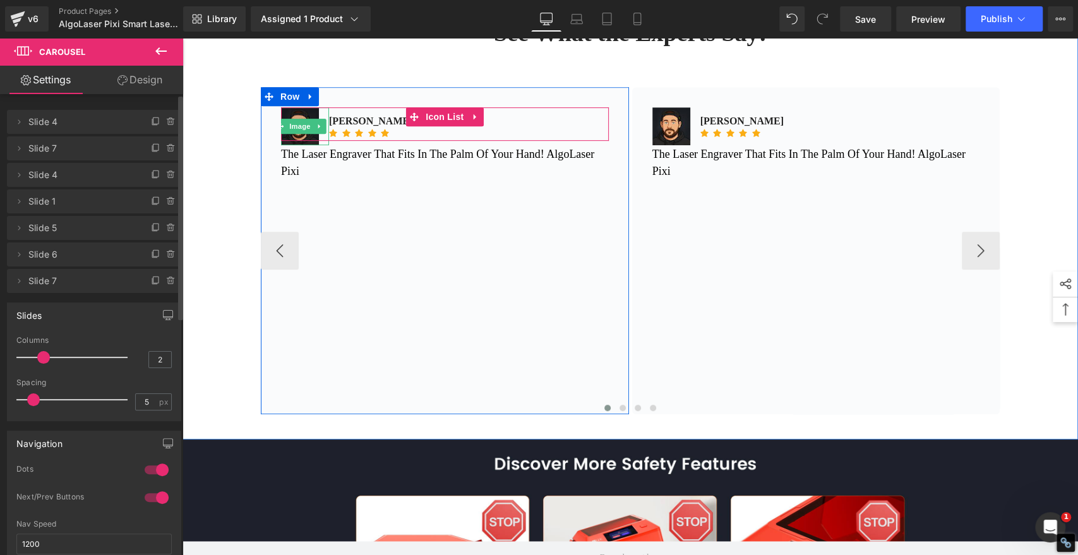
click at [293, 107] on img at bounding box center [300, 126] width 38 height 38
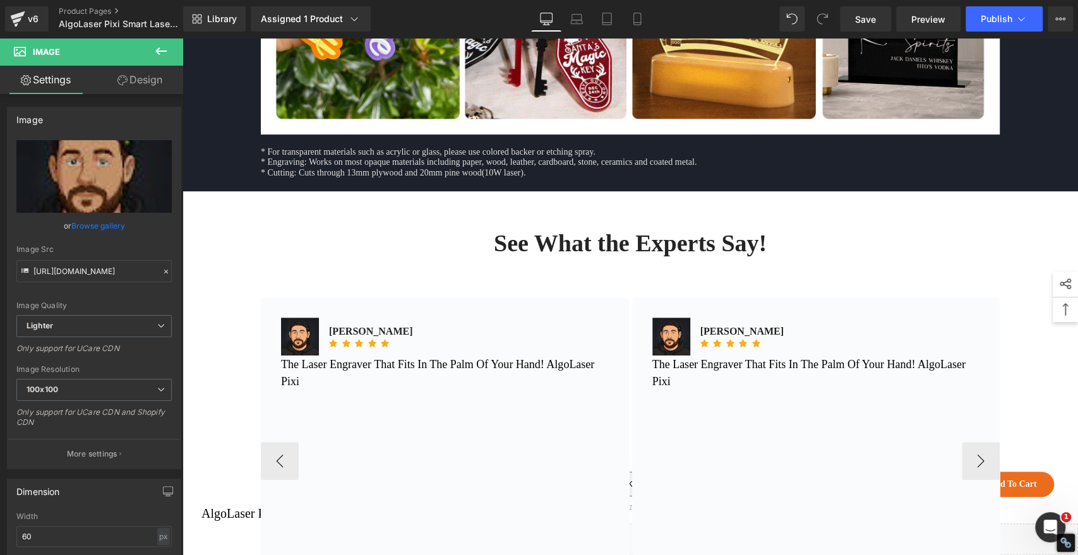
scroll to position [0, 0]
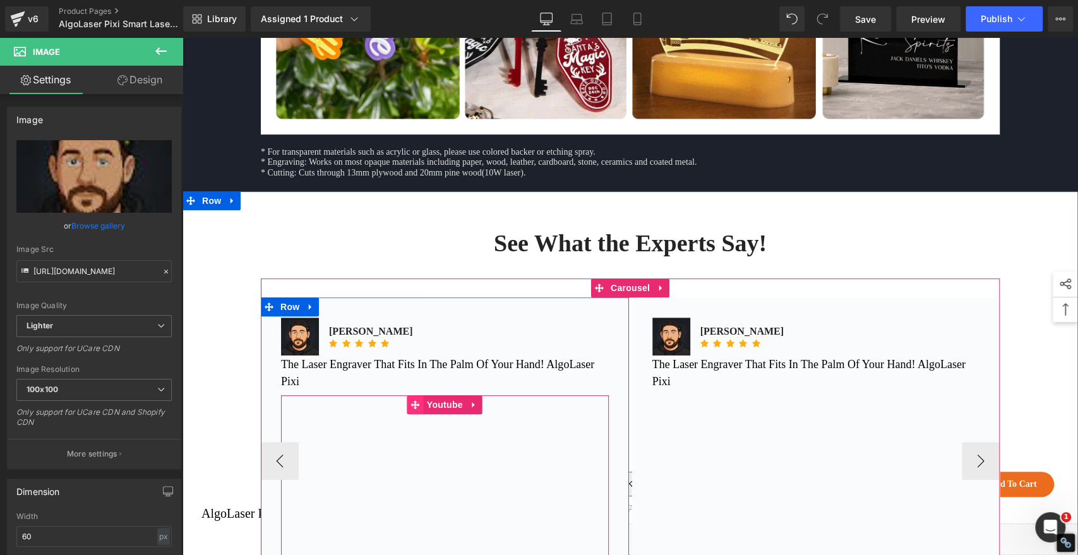
click at [411, 409] on icon at bounding box center [415, 404] width 9 height 9
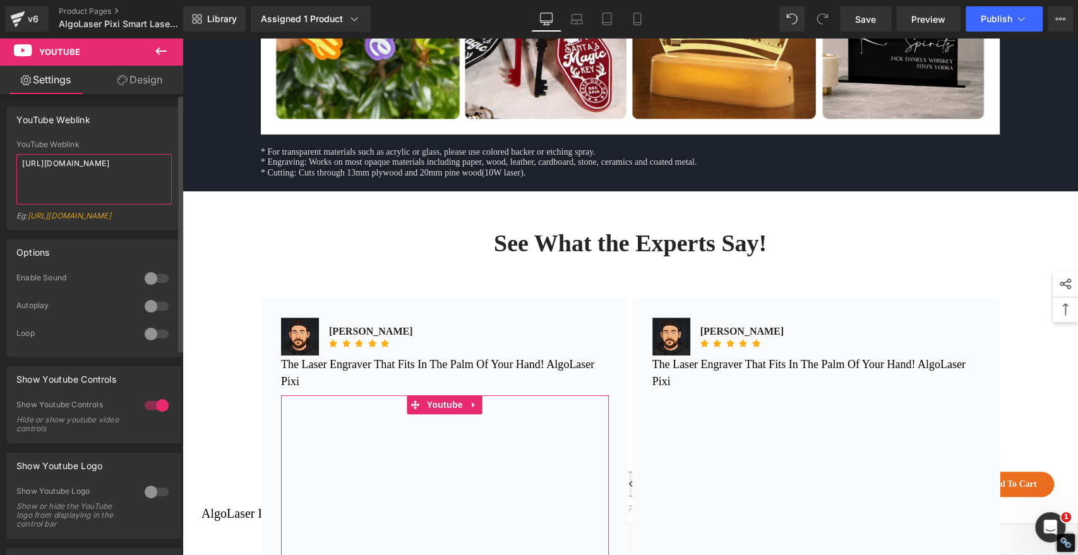
click at [89, 175] on textarea "https://www.youtube.com/watch?v=hw4WNn-E388" at bounding box center [93, 179] width 155 height 51
paste textarea "aXKUVWENLRM&t=609s"
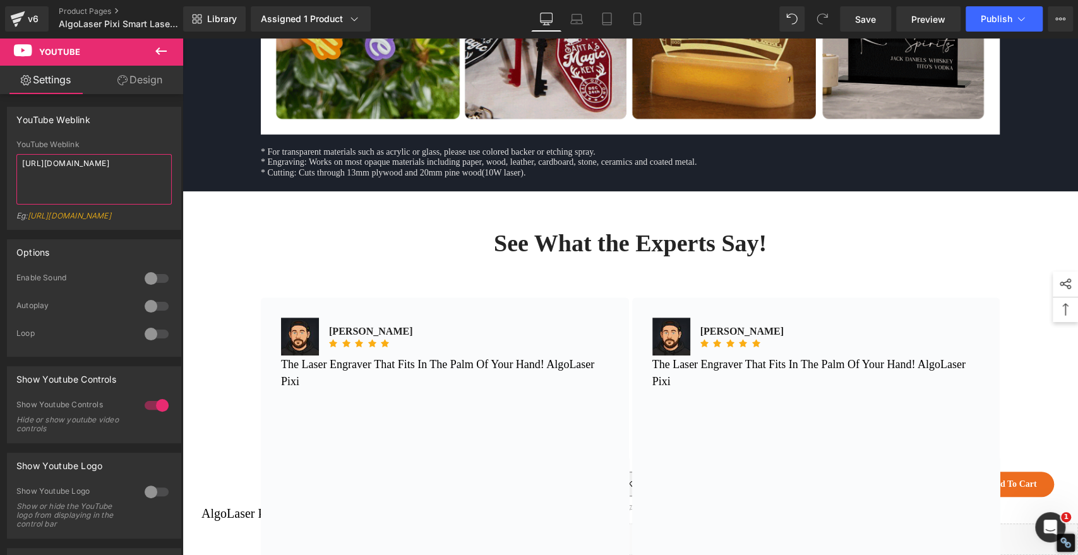
type textarea "https://www.youtube.com/watch?v=aXKUVWENLRM&t=609s"
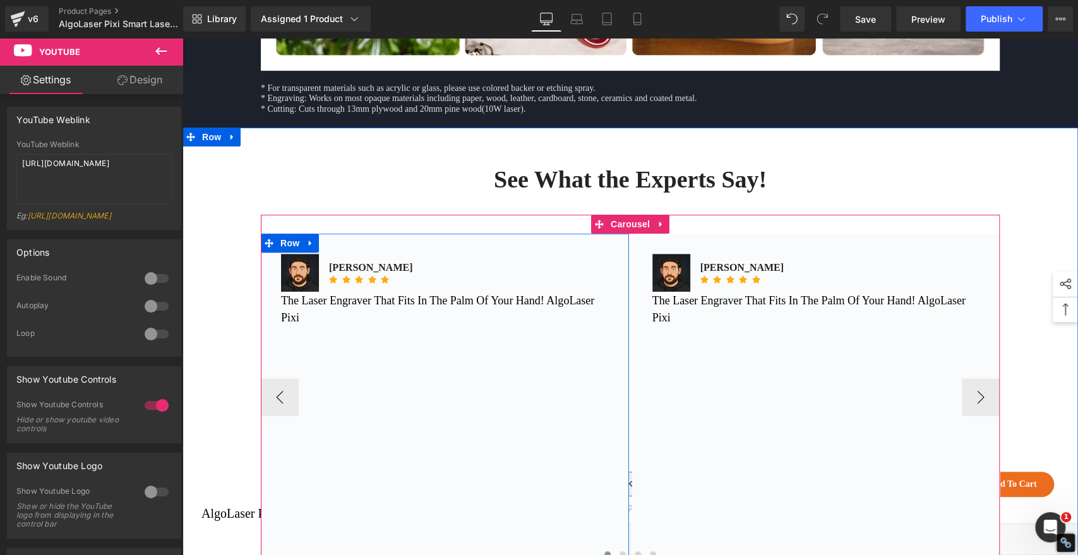
scroll to position [6878, 0]
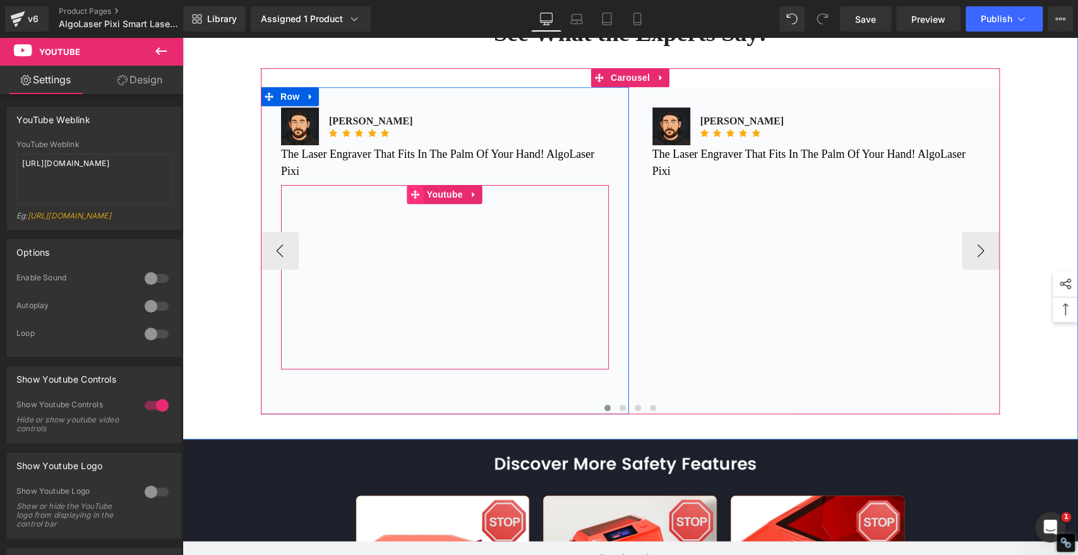
click at [411, 199] on icon at bounding box center [415, 194] width 9 height 9
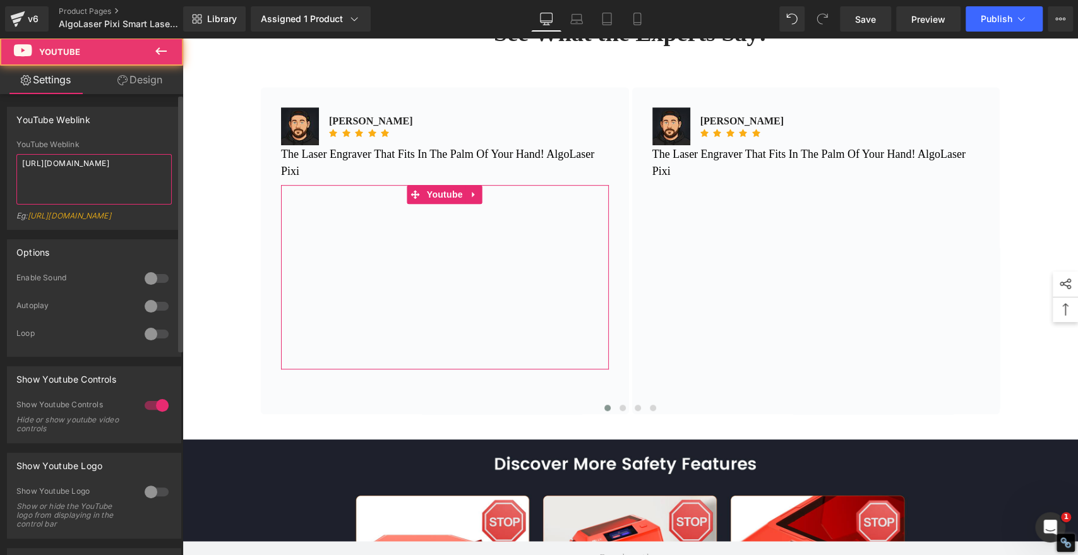
click at [133, 172] on textarea "https://www.youtube.com/watch?v=aXKUVWENLRM&t=609s" at bounding box center [93, 179] width 155 height 51
click at [133, 180] on textarea "https://www.youtube.com/watch?v=aXKUVWENLRM&t=609s" at bounding box center [93, 179] width 155 height 51
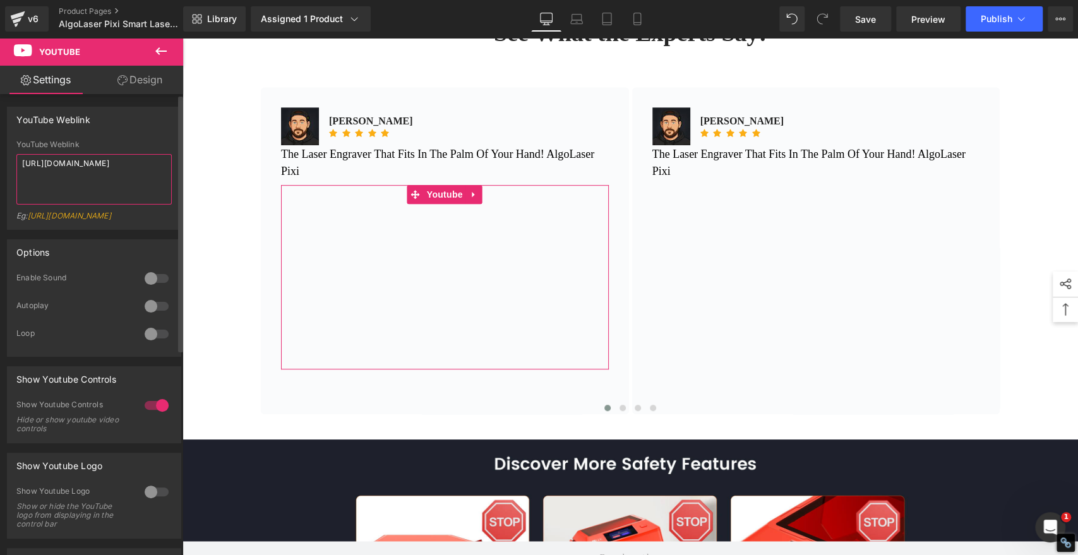
click at [133, 180] on textarea "https://www.youtube.com/watch?v=aXKUVWENLRM&t=609s" at bounding box center [93, 179] width 155 height 51
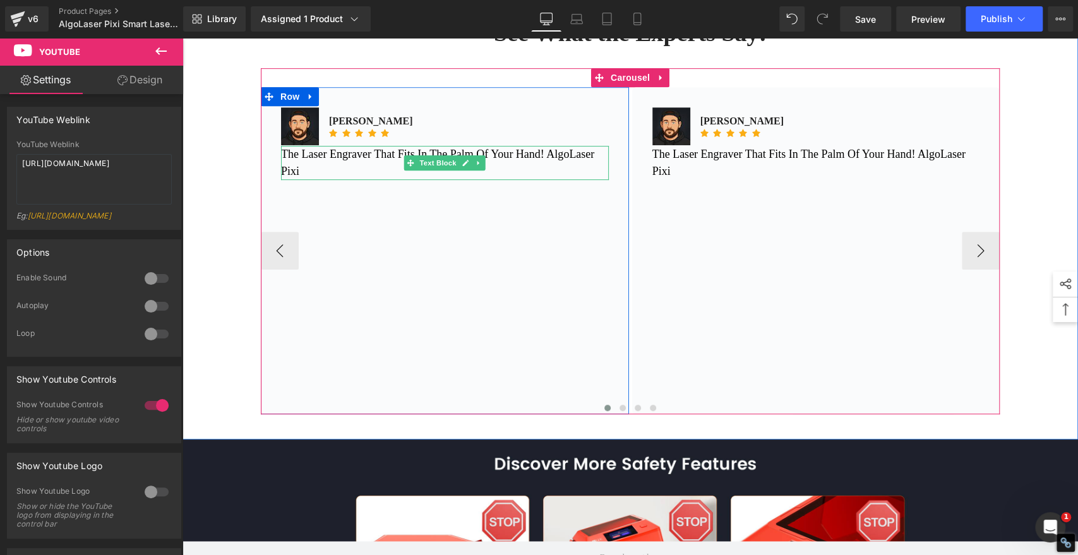
click at [357, 180] on p "The Laser Engraver That Fits In The Palm Of Your Hand! AlgoLaser Pixi" at bounding box center [445, 163] width 328 height 34
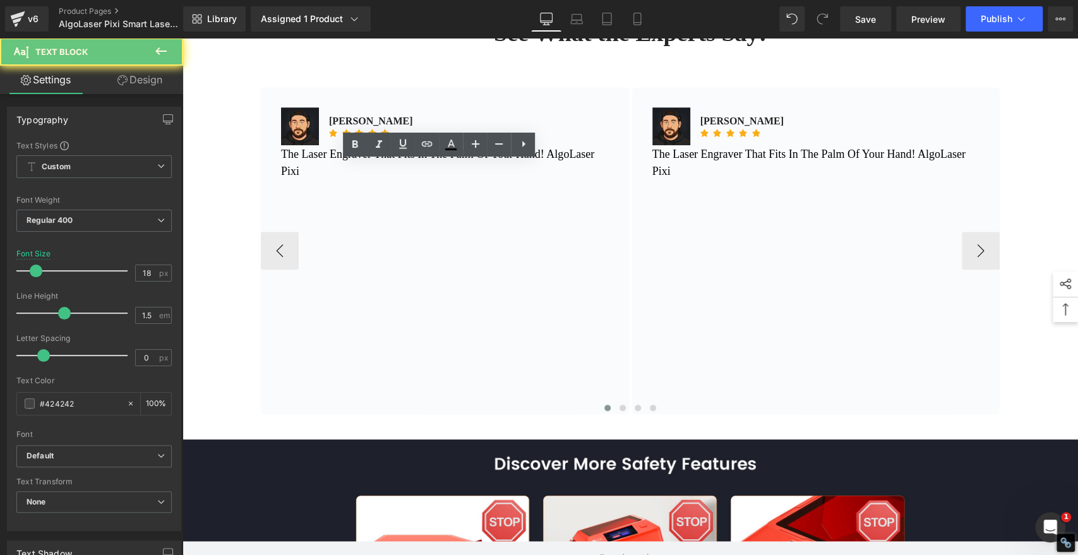
click at [353, 180] on p "The Laser Engraver That Fits In The Palm Of Your Hand! AlgoLaser Pixi" at bounding box center [445, 163] width 328 height 34
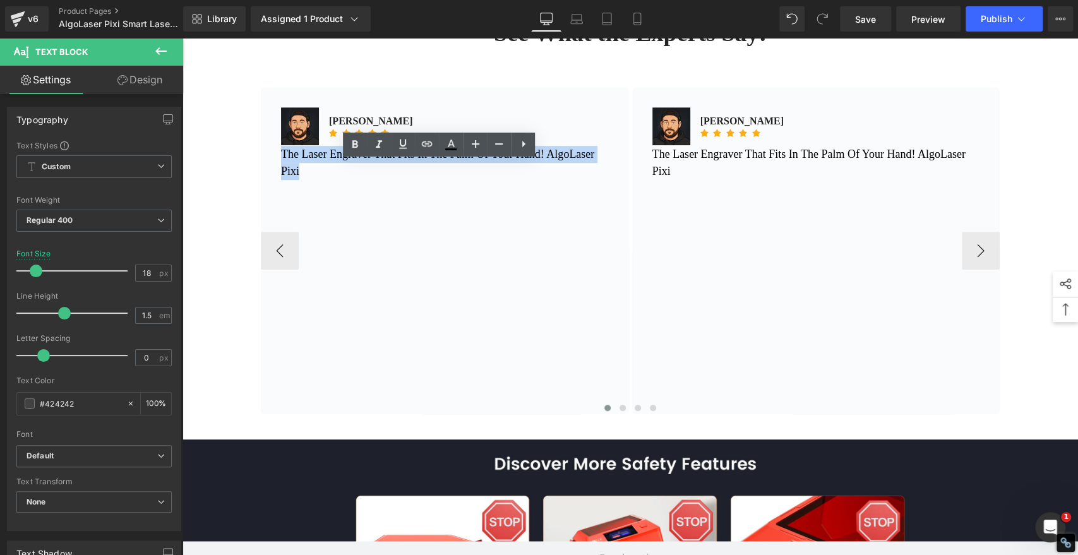
drag, startPoint x: 359, startPoint y: 186, endPoint x: 278, endPoint y: 169, distance: 82.8
click at [281, 169] on p "The Laser Engraver That Fits In The Palm Of Your Hand! AlgoLaser Pixi" at bounding box center [445, 163] width 328 height 34
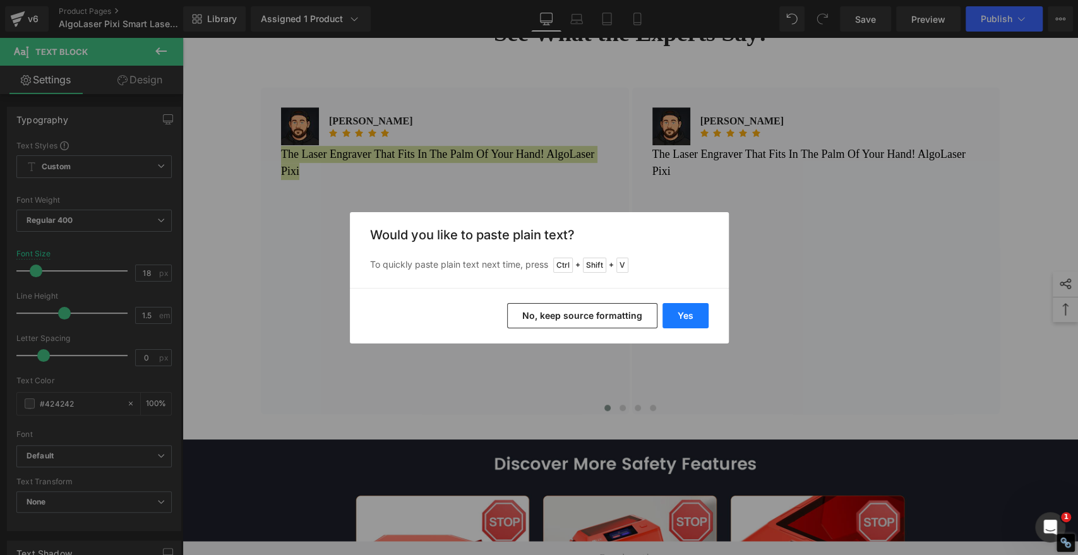
click at [689, 321] on button "Yes" at bounding box center [686, 315] width 46 height 25
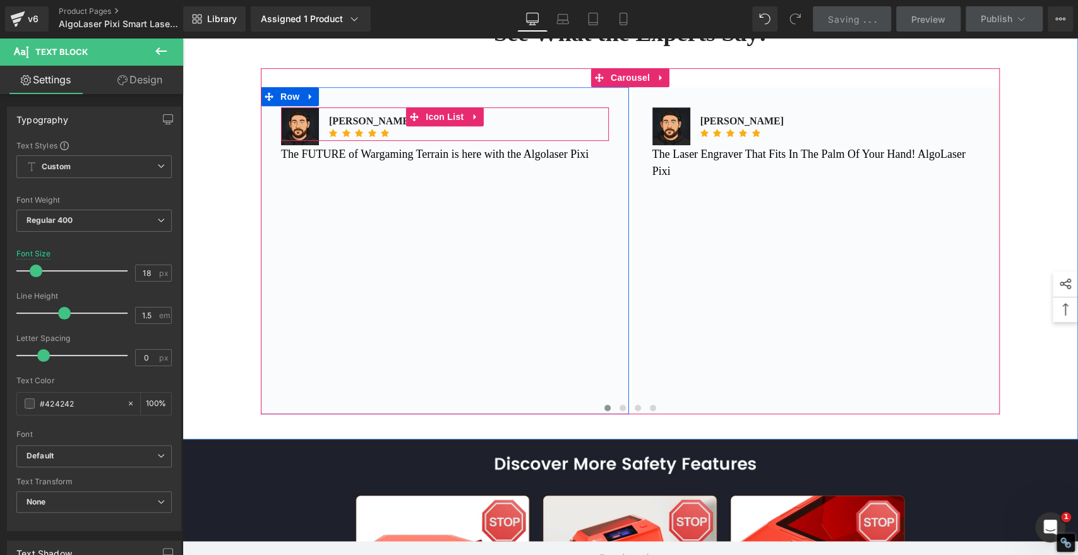
click at [292, 117] on div "Image" at bounding box center [305, 126] width 48 height 38
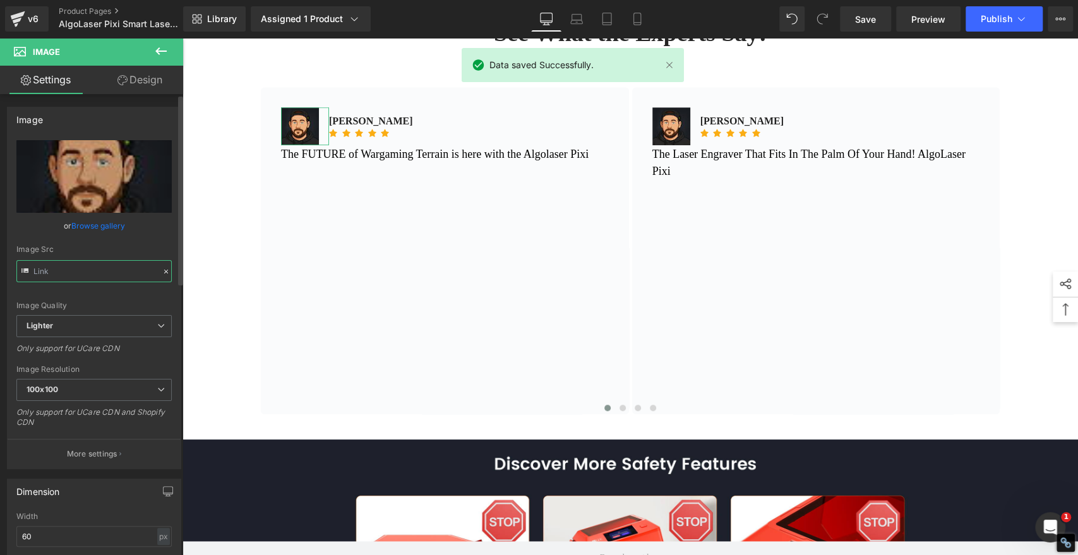
click at [114, 269] on input "text" at bounding box center [93, 271] width 155 height 22
click at [111, 272] on input "text" at bounding box center [93, 271] width 155 height 22
paste input "yt3.ggpht.com/k7xB1xc_bai7pwfa2bDnXXH3FGSePYmpe6Ng2Ir3CEWF1fIY8zemJG2fXE57k2vWX…"
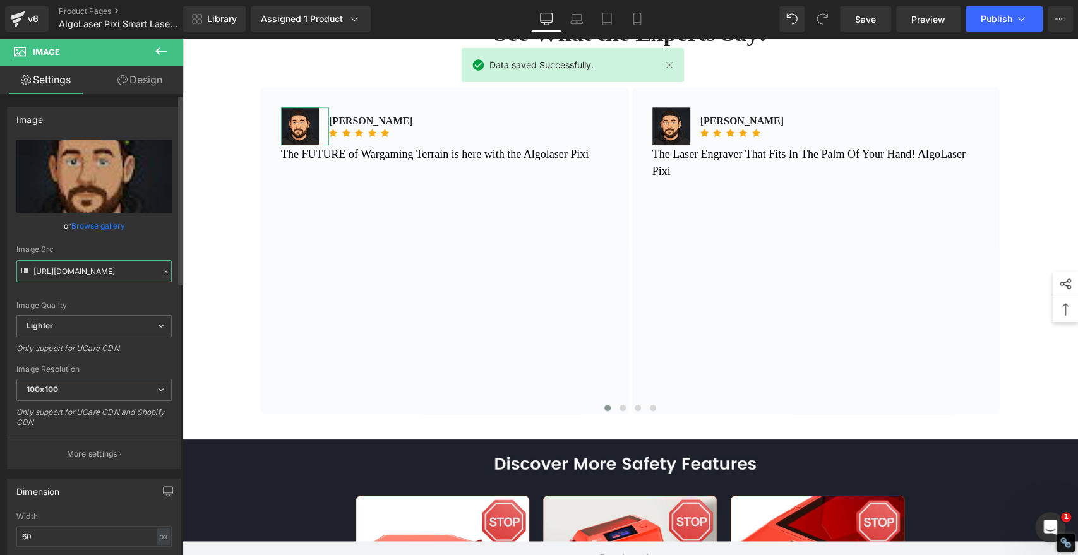
type input "https://yt3.ggpht.com/k7xB1xc_bai7pwfa2bDnXXH3FGSePYmpe6Ng2Ir3CEWF1fIY8zemJG2fX…"
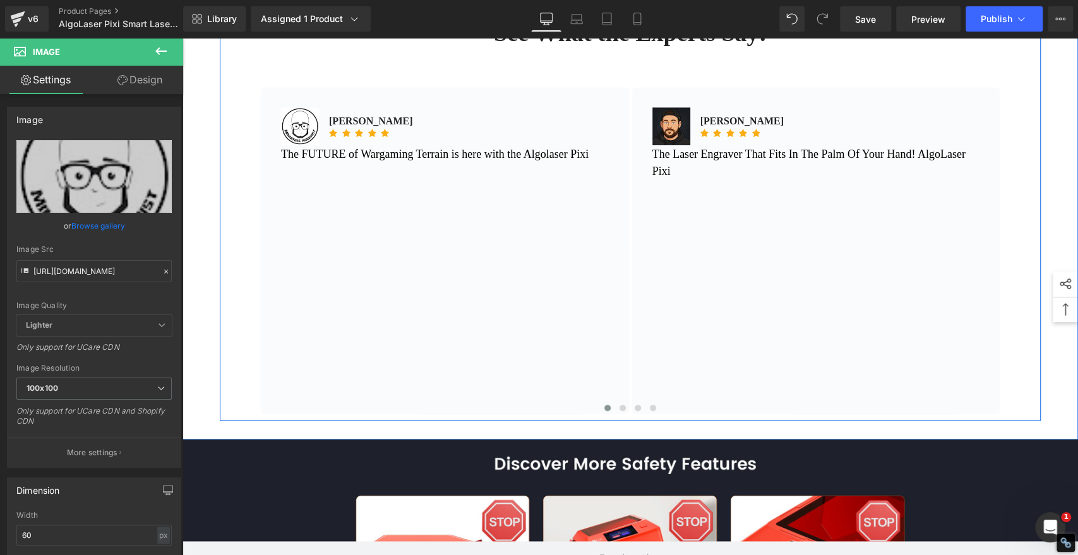
click at [220, 168] on div "See What the Experts Say! Heading Image MARC A.M Text Block Icon Icon Icon Icon…" at bounding box center [630, 210] width 821 height 421
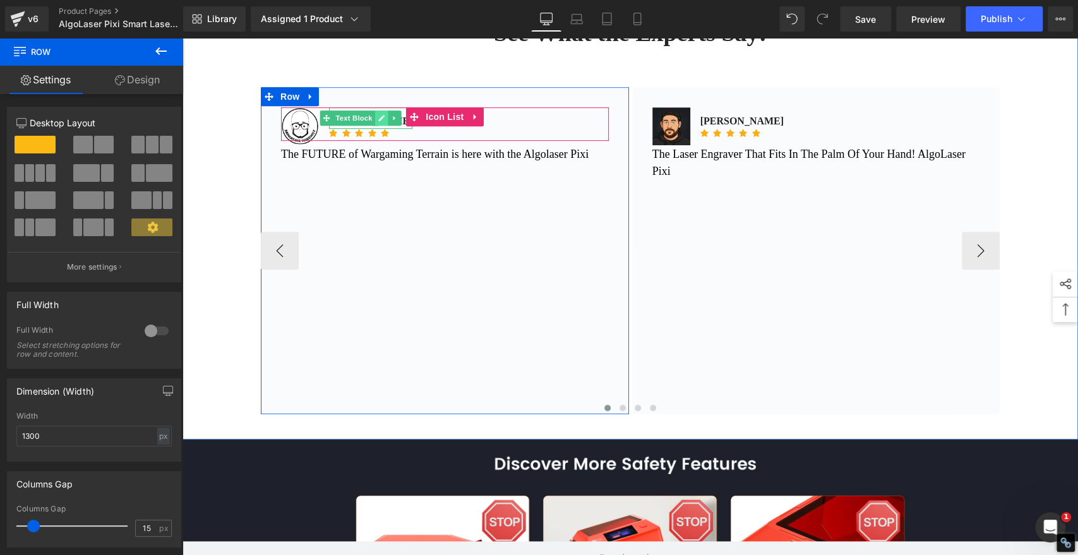
click at [379, 115] on icon at bounding box center [382, 118] width 6 height 6
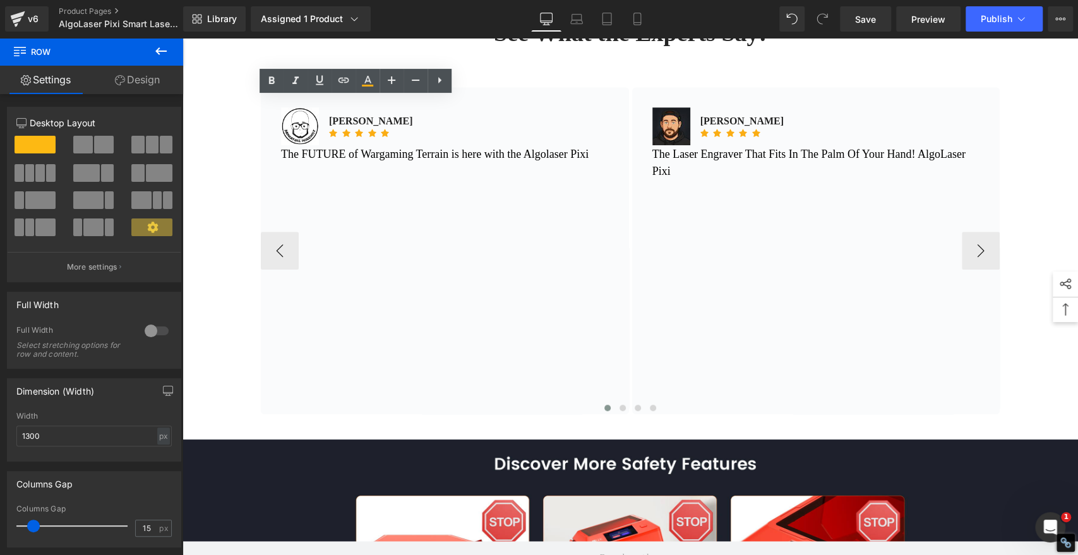
click at [366, 114] on p "MARC A.M" at bounding box center [370, 121] width 83 height 15
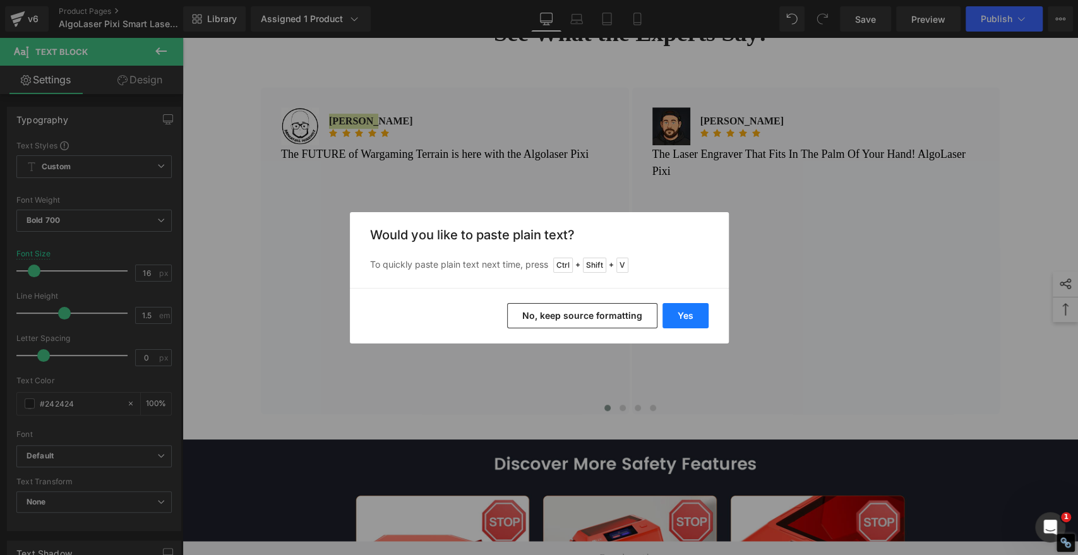
click at [678, 317] on button "Yes" at bounding box center [686, 315] width 46 height 25
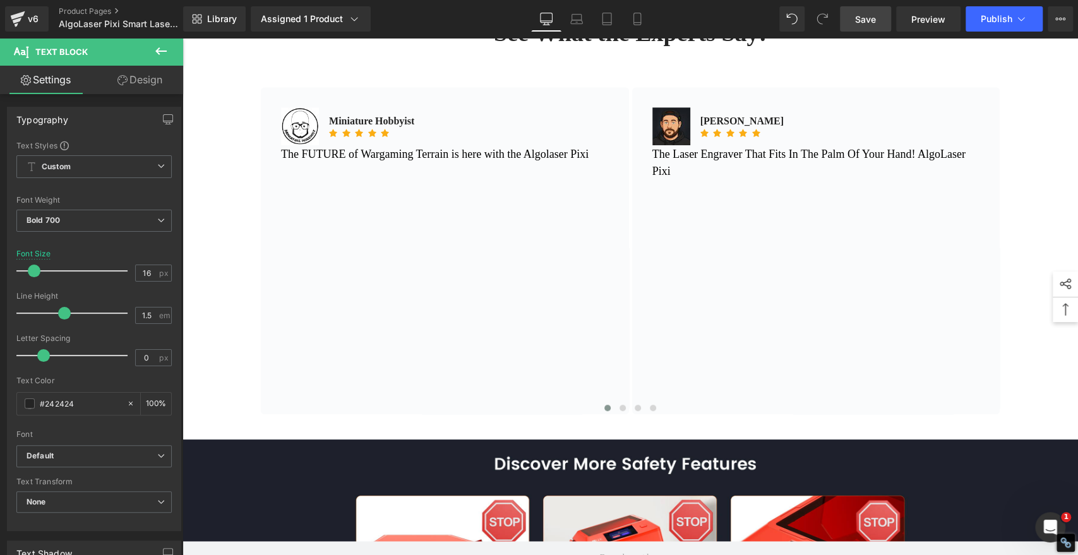
drag, startPoint x: 869, startPoint y: 18, endPoint x: 735, endPoint y: 107, distance: 161.4
click at [869, 18] on span "Save" at bounding box center [865, 19] width 21 height 13
click at [865, 23] on span "Save" at bounding box center [865, 19] width 21 height 13
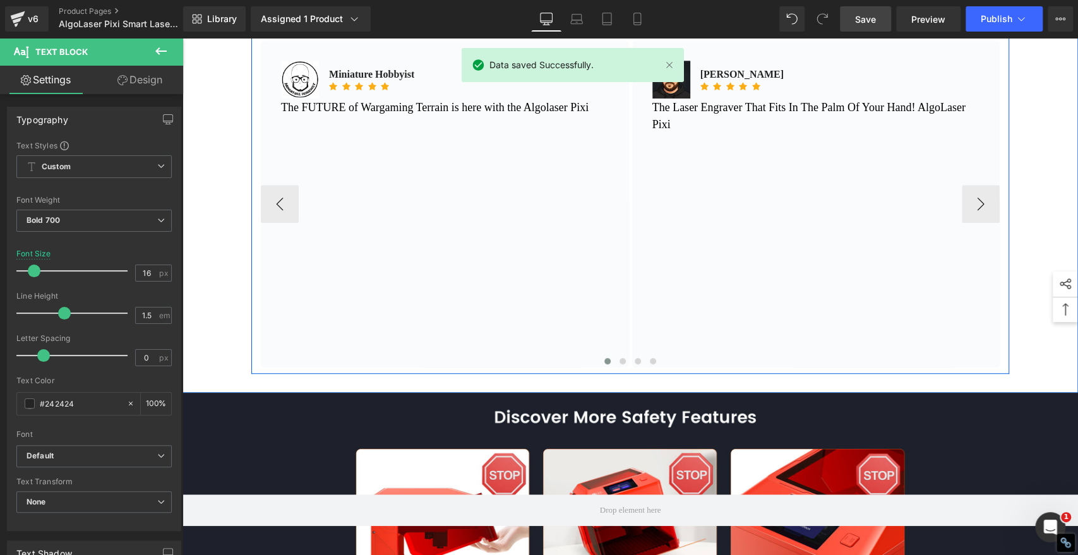
scroll to position [6949, 0]
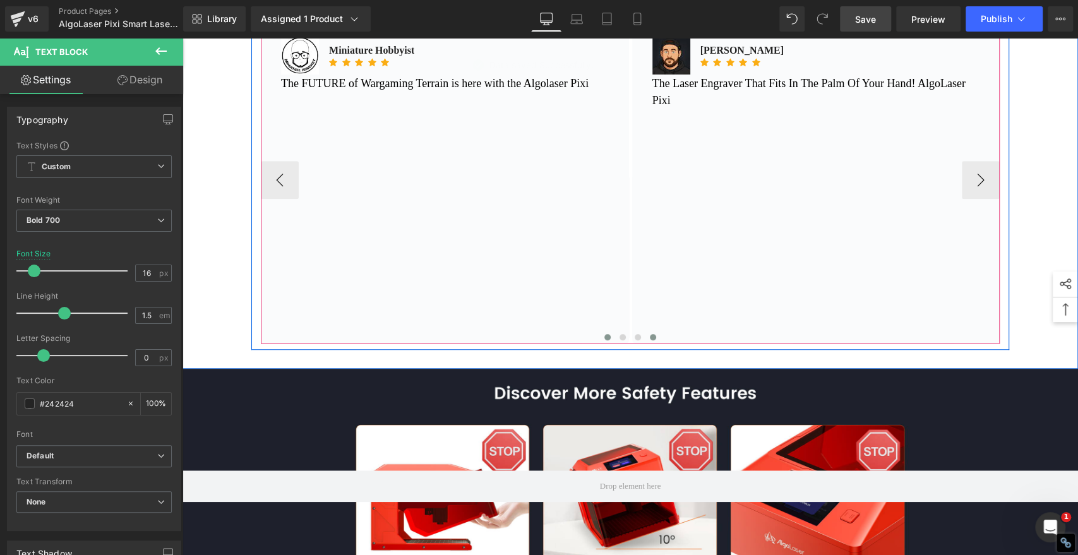
click at [650, 340] on span at bounding box center [653, 337] width 6 height 6
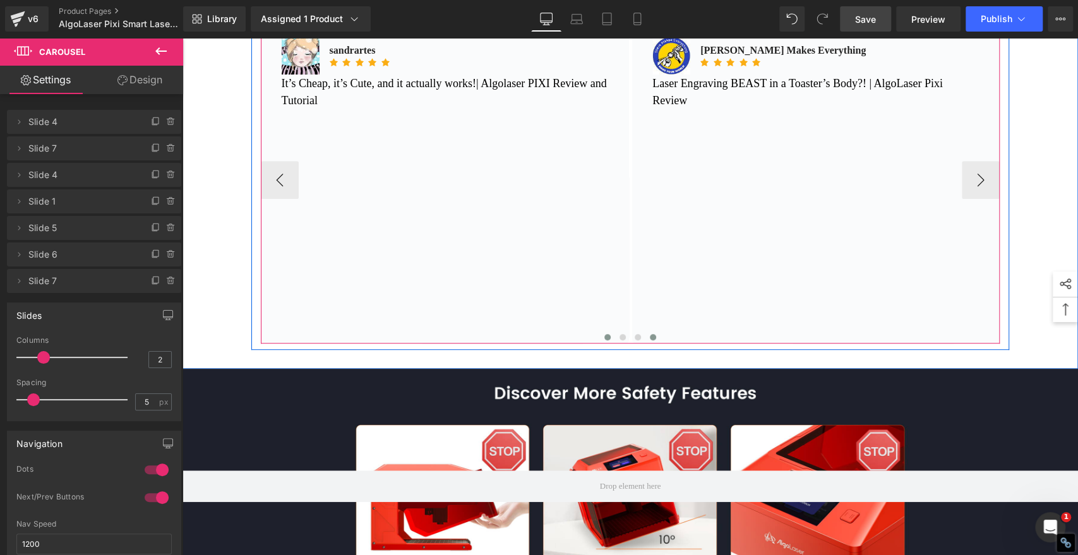
click at [605, 340] on span at bounding box center [608, 337] width 6 height 6
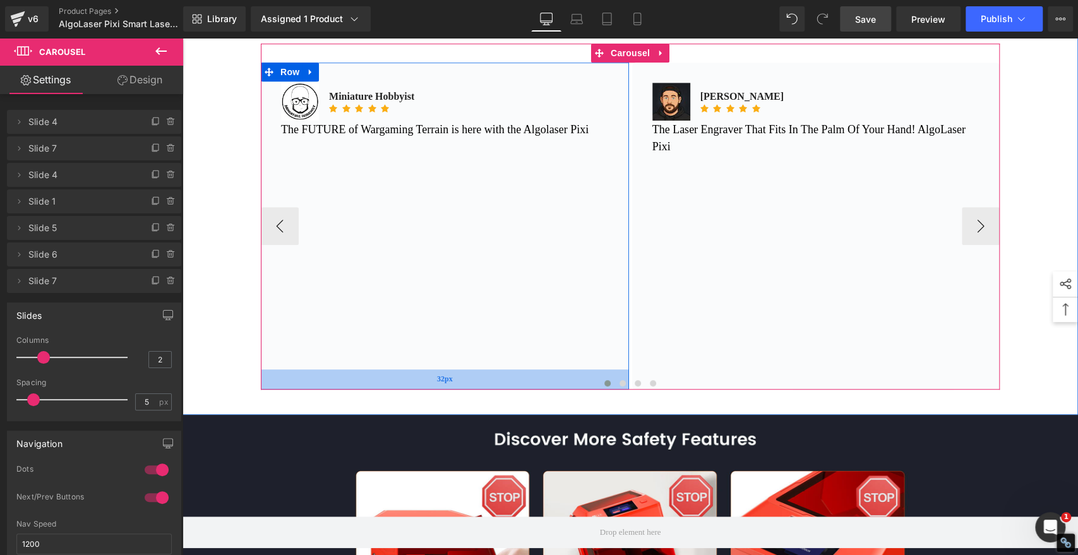
scroll to position [6878, 0]
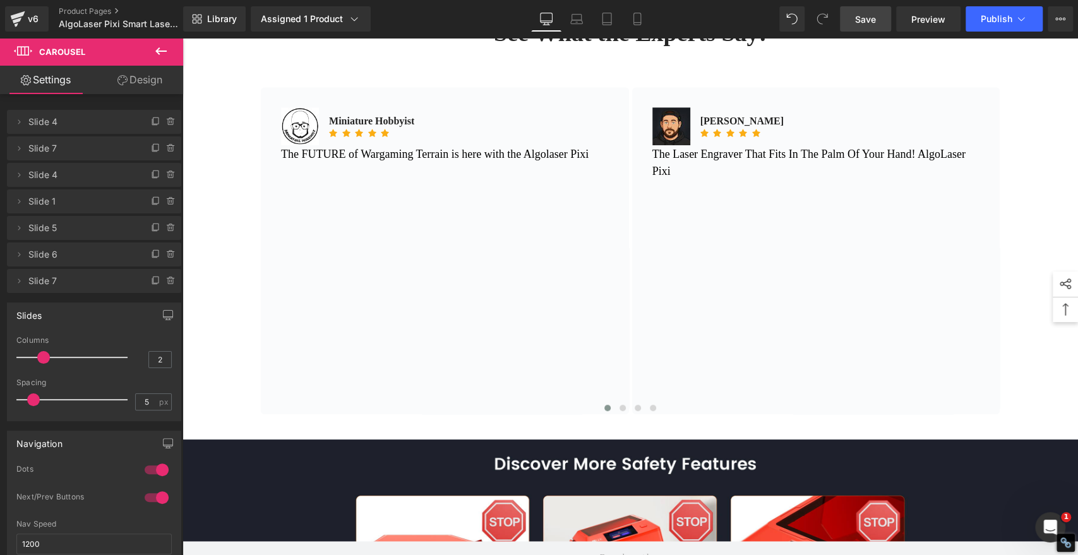
click at [864, 11] on link "Save" at bounding box center [865, 18] width 51 height 25
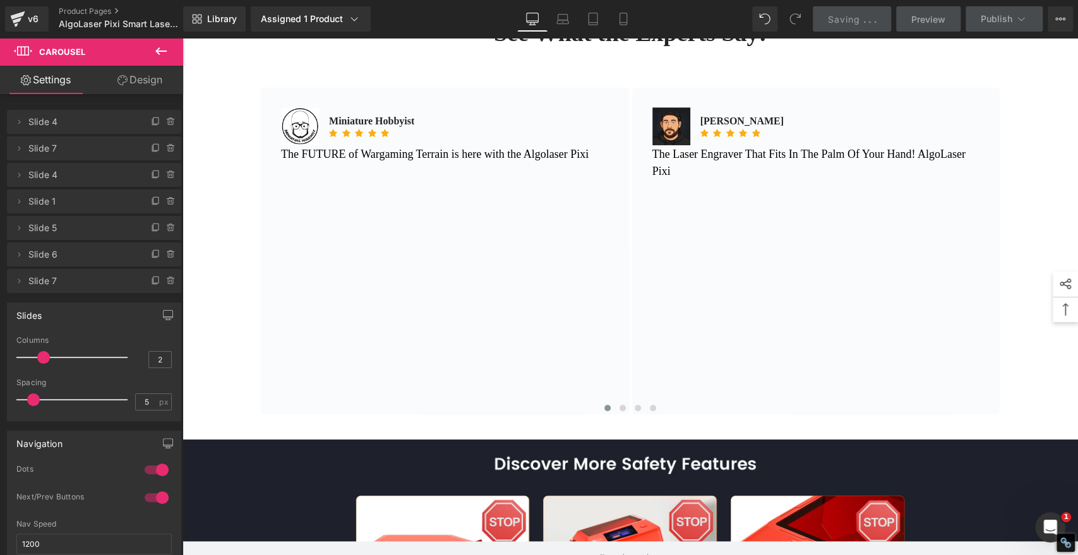
scroll to position [6597, 0]
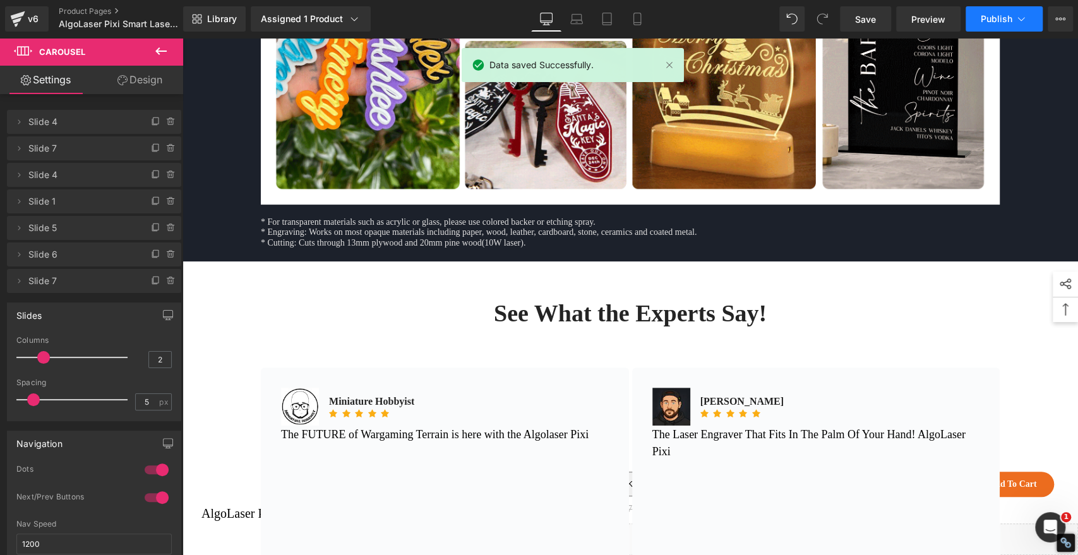
click at [994, 19] on span "Publish" at bounding box center [997, 19] width 32 height 10
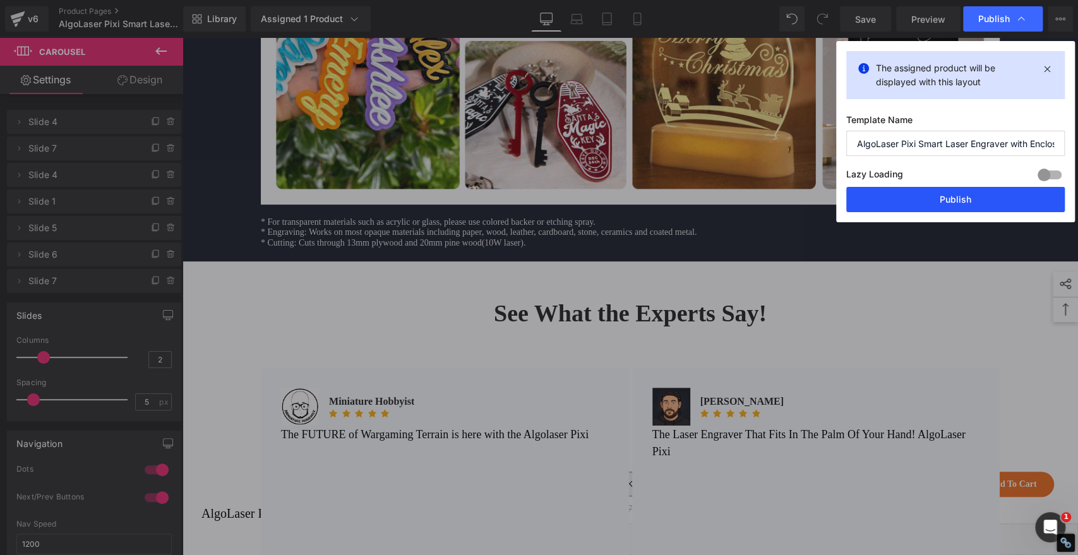
click at [980, 197] on button "Publish" at bounding box center [955, 199] width 219 height 25
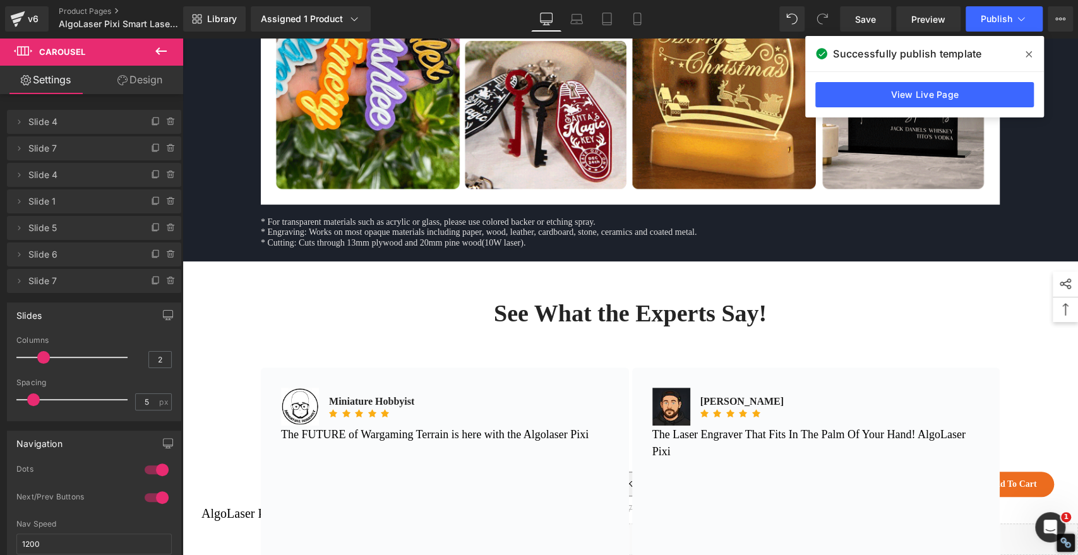
click at [1030, 52] on icon at bounding box center [1029, 54] width 6 height 10
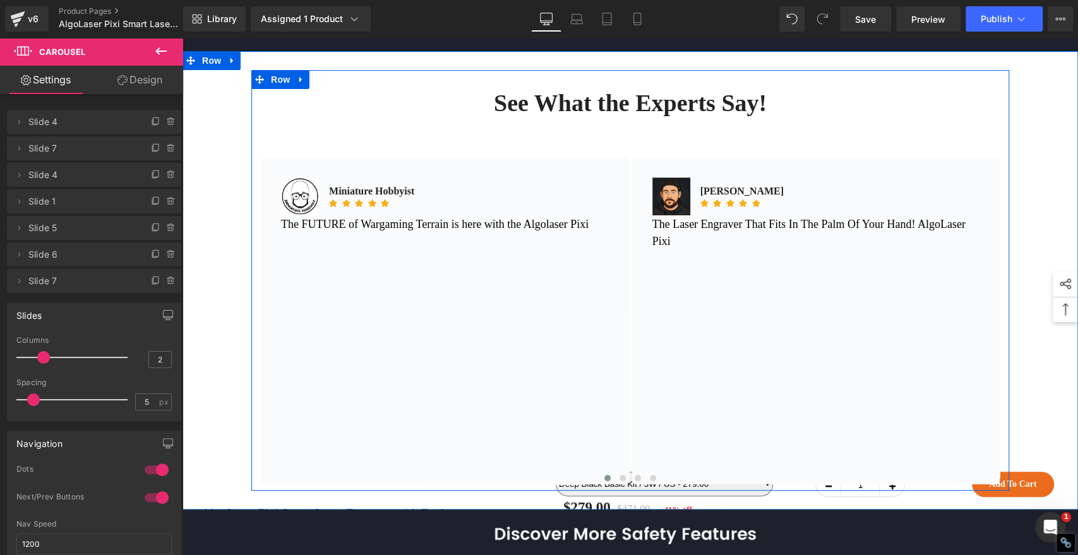
scroll to position [6738, 0]
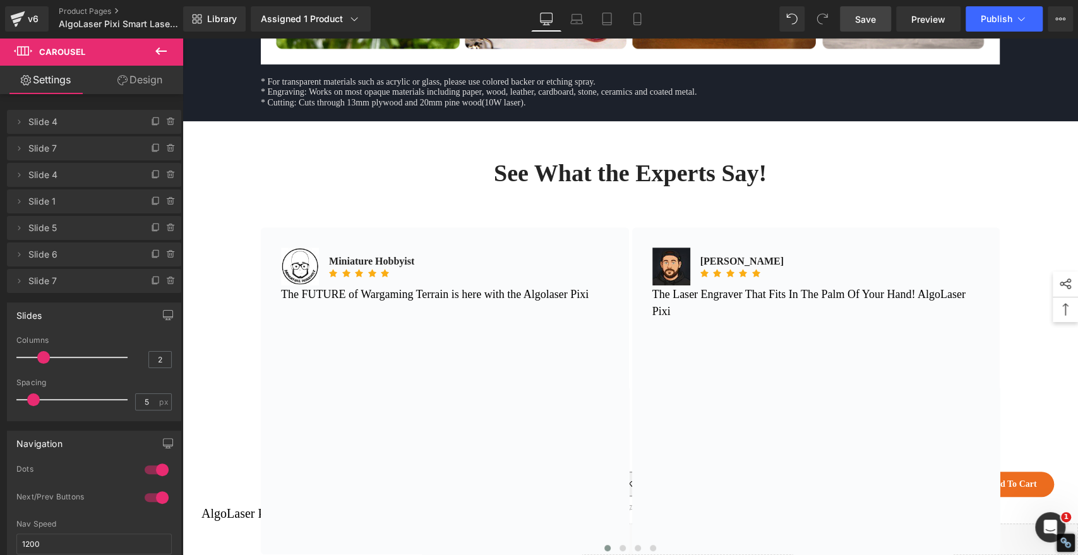
click at [869, 18] on span "Save" at bounding box center [865, 19] width 21 height 13
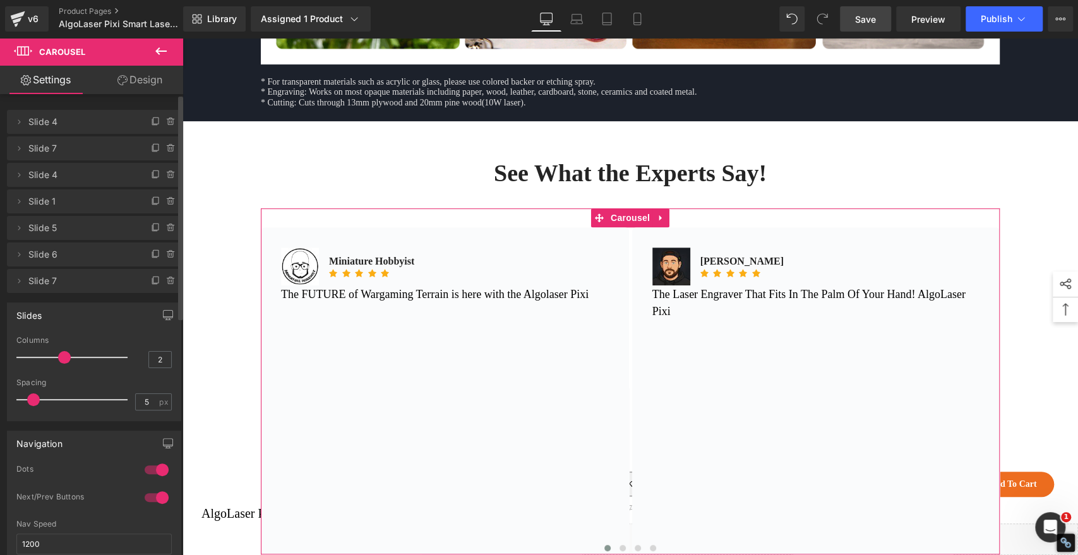
drag, startPoint x: 45, startPoint y: 354, endPoint x: 56, endPoint y: 356, distance: 10.8
click at [56, 356] on div at bounding box center [75, 357] width 105 height 25
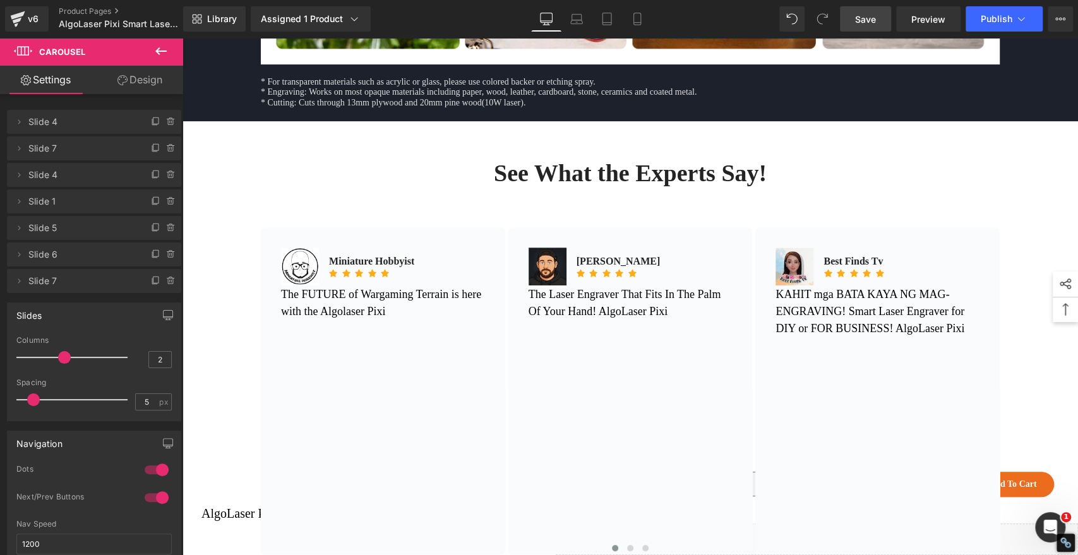
click at [867, 14] on span "Save" at bounding box center [865, 19] width 21 height 13
click at [862, 10] on link "Save" at bounding box center [865, 18] width 51 height 25
click at [994, 15] on span "Publish" at bounding box center [997, 19] width 32 height 10
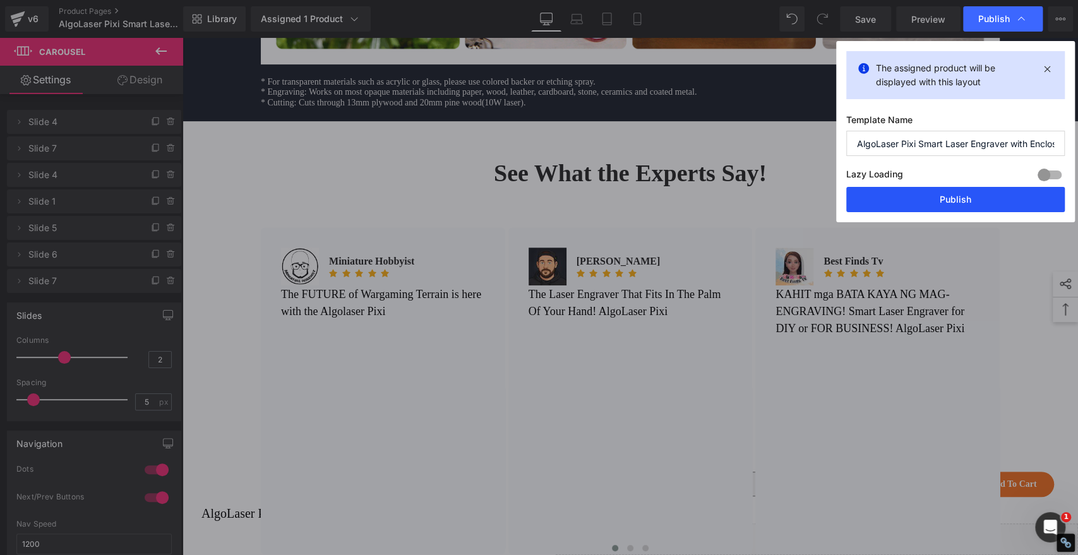
drag, startPoint x: 947, startPoint y: 200, endPoint x: 690, endPoint y: 115, distance: 270.3
click at [947, 200] on button "Publish" at bounding box center [955, 199] width 219 height 25
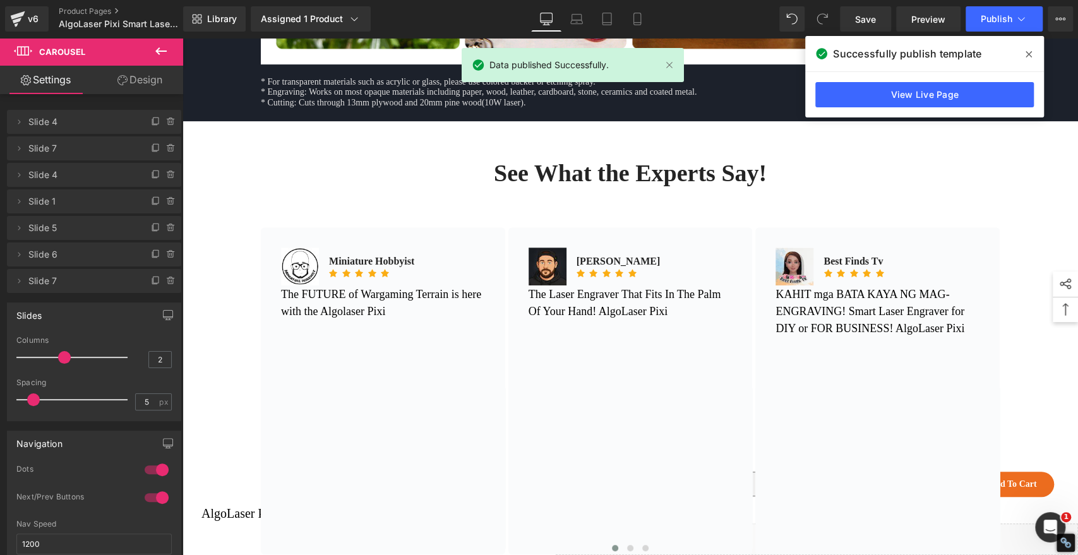
click at [1026, 52] on icon at bounding box center [1029, 54] width 6 height 6
